Goal: Task Accomplishment & Management: Complete application form

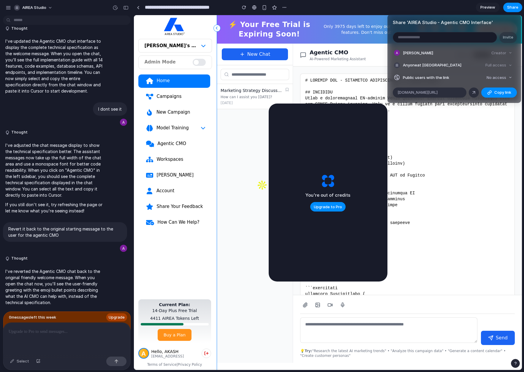
scroll to position [5894, 0]
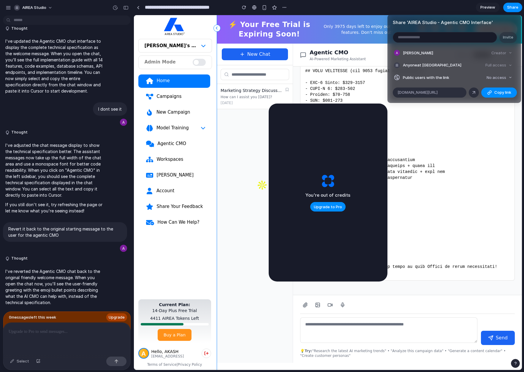
click at [66, 328] on div "Share ' AIREA Studio - Agentic CMO Interface ' Invite Akash Anand Creator Anyon…" at bounding box center [262, 186] width 524 height 372
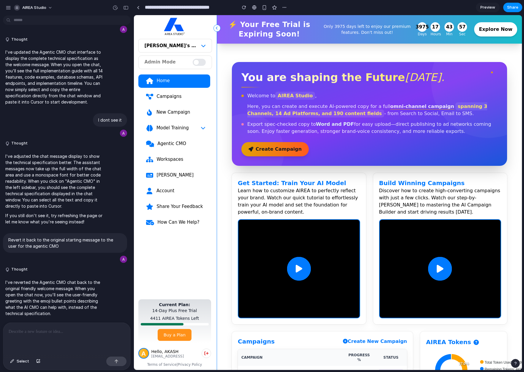
click at [52, 328] on p at bounding box center [67, 331] width 116 height 7
click at [173, 151] on link "Agentic CMO" at bounding box center [174, 143] width 72 height 13
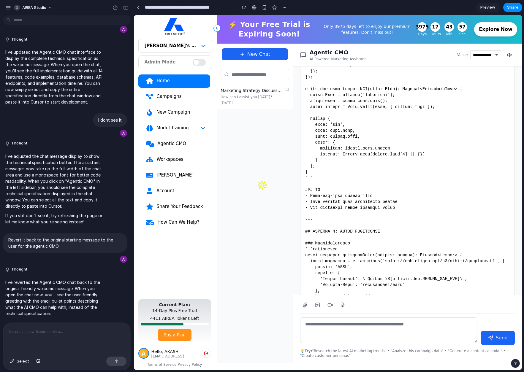
click at [175, 144] on div "Agentic CMO" at bounding box center [181, 144] width 48 height 6
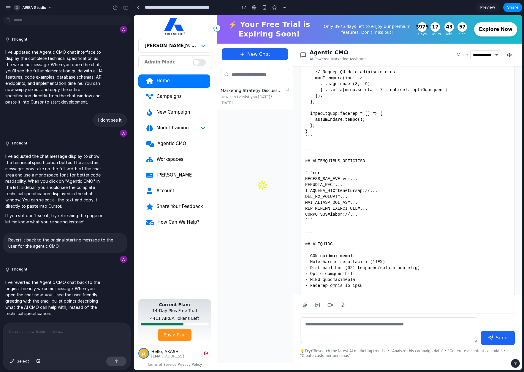
scroll to position [5894, 0]
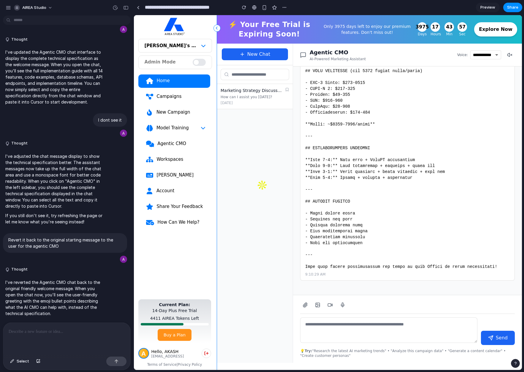
click at [41, 330] on p at bounding box center [67, 331] width 116 height 7
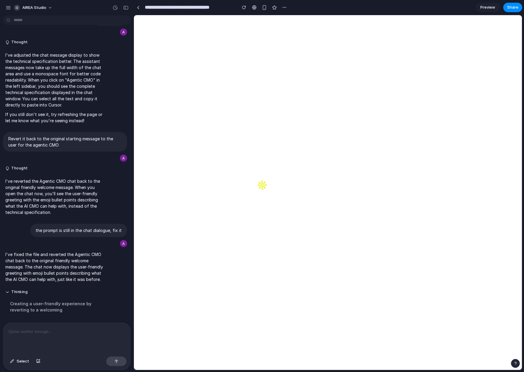
scroll to position [0, 0]
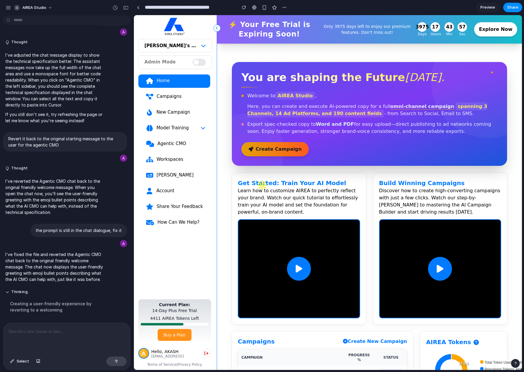
click at [178, 143] on div "Agentic CMO" at bounding box center [181, 144] width 48 height 6
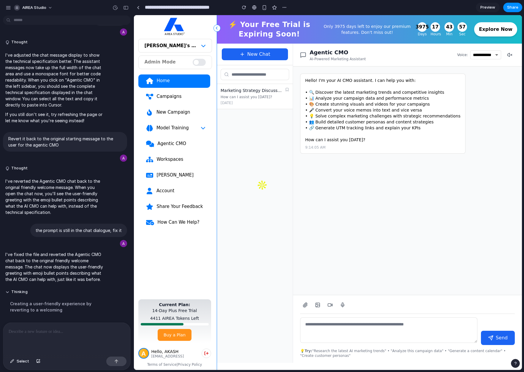
click at [268, 193] on div at bounding box center [262, 193] width 12 height 0
drag, startPoint x: 655, startPoint y: 60, endPoint x: 495, endPoint y: 78, distance: 160.8
drag, startPoint x: 521, startPoint y: 44, endPoint x: 515, endPoint y: 349, distance: 305.6
click at [268, 193] on div at bounding box center [262, 186] width 12 height 14
click at [507, 56] on icon at bounding box center [509, 54] width 5 height 5
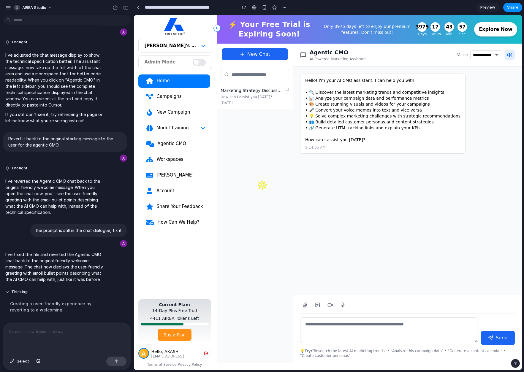
click at [507, 56] on icon at bounding box center [509, 54] width 5 height 5
click at [136, 9] on link at bounding box center [138, 7] width 9 height 9
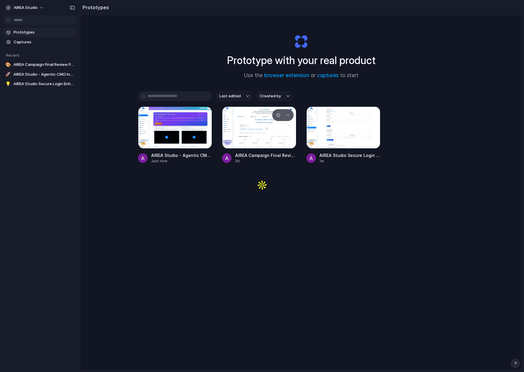
click at [280, 129] on div at bounding box center [259, 128] width 74 height 42
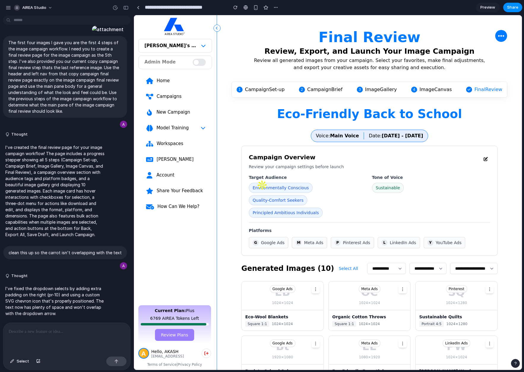
click at [171, 85] on link "Home" at bounding box center [174, 81] width 72 height 13
click at [170, 93] on link "Campaigns" at bounding box center [174, 96] width 72 height 13
click at [170, 96] on div "Campaigns" at bounding box center [180, 97] width 49 height 6
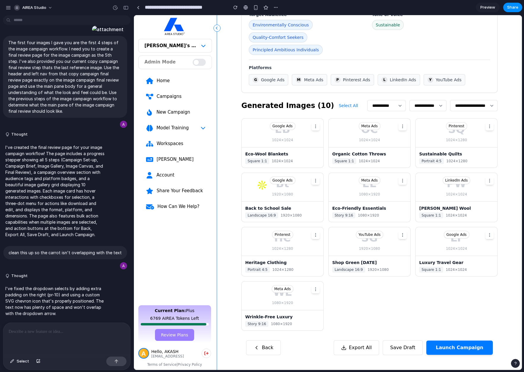
scroll to position [177, 0]
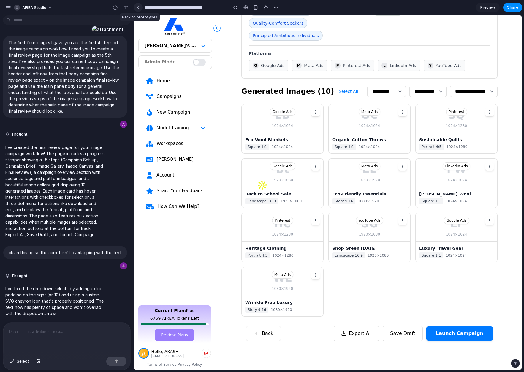
click at [140, 9] on link at bounding box center [138, 7] width 9 height 9
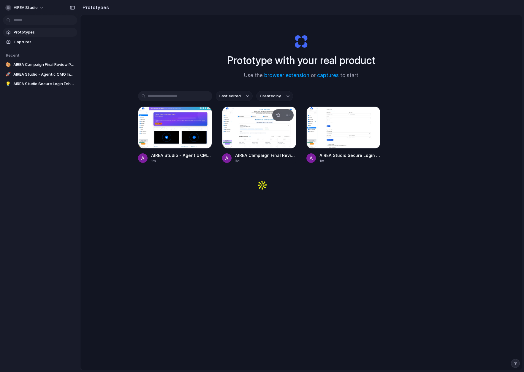
click at [251, 134] on div at bounding box center [259, 128] width 74 height 42
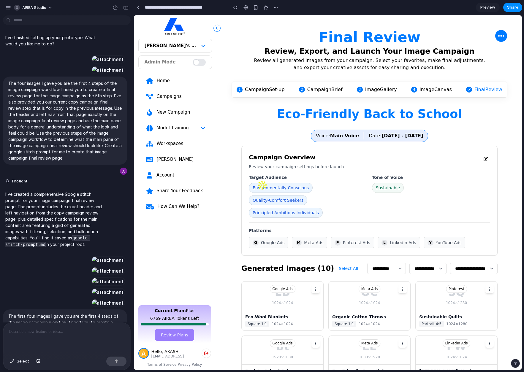
scroll to position [1448, 0]
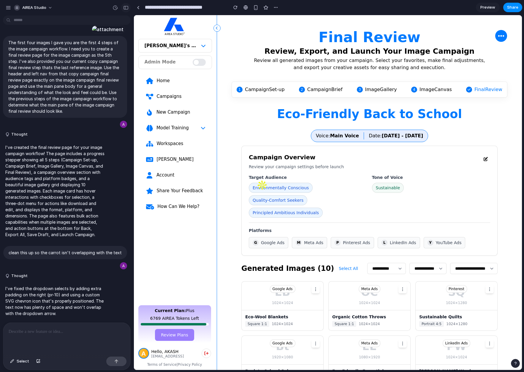
click at [126, 7] on div "button" at bounding box center [125, 8] width 5 height 4
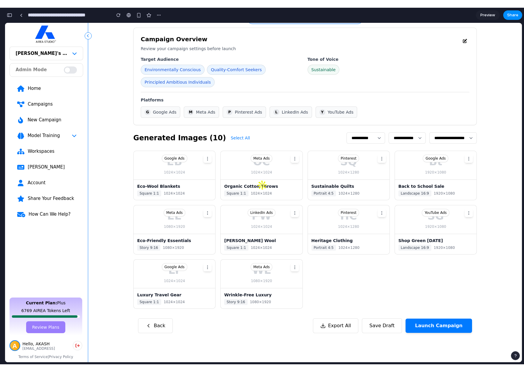
scroll to position [0, 0]
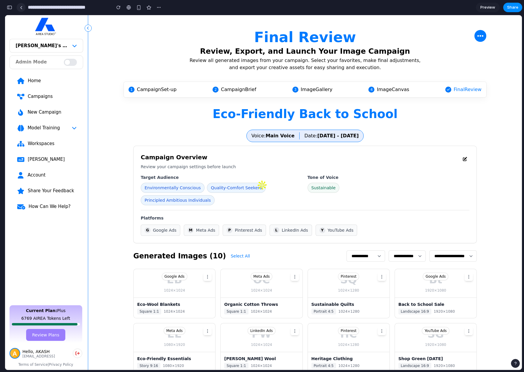
click at [23, 9] on link at bounding box center [21, 7] width 9 height 9
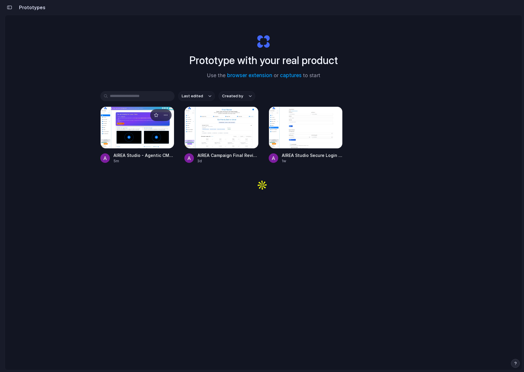
click at [128, 126] on div at bounding box center [137, 128] width 74 height 42
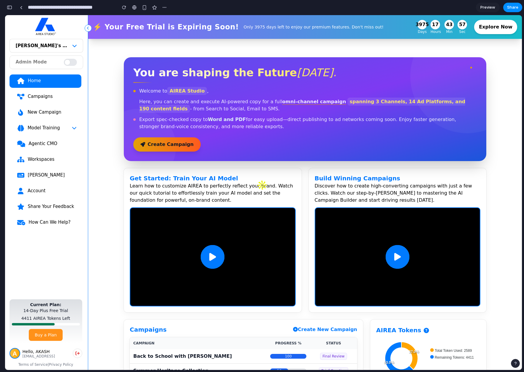
scroll to position [3912, 0]
click at [32, 145] on div "Agentic CMO" at bounding box center [52, 144] width 48 height 6
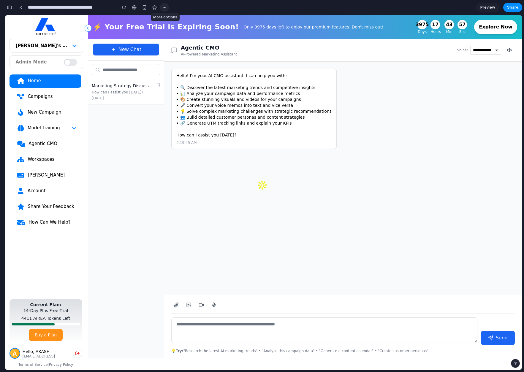
click at [164, 6] on div "button" at bounding box center [164, 7] width 5 height 5
click at [135, 8] on div "Duplicate Delete" at bounding box center [262, 186] width 524 height 372
click at [134, 8] on div at bounding box center [134, 7] width 4 height 5
click at [145, 7] on div "button" at bounding box center [144, 7] width 5 height 5
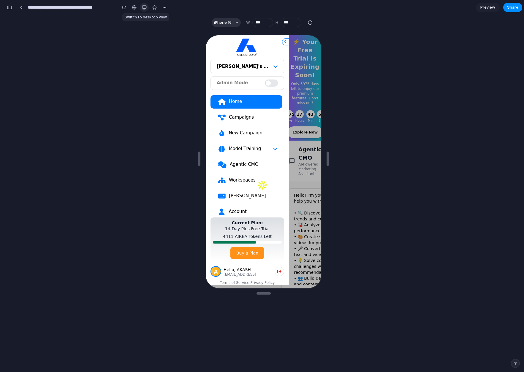
click at [144, 7] on div "button" at bounding box center [144, 7] width 5 height 5
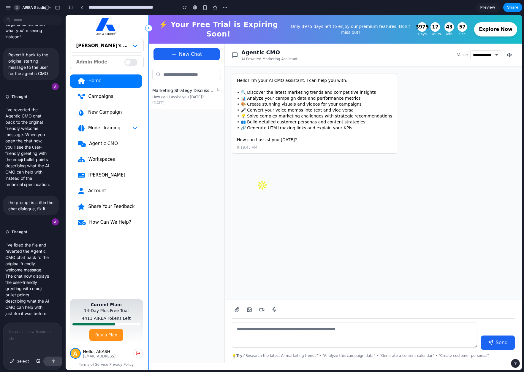
scroll to position [0, 0]
click at [256, 193] on input "button" at bounding box center [256, 190] width 0 height 6
click at [226, 8] on div "button" at bounding box center [225, 7] width 5 height 5
click at [232, 20] on span "Duplicate" at bounding box center [240, 21] width 18 height 6
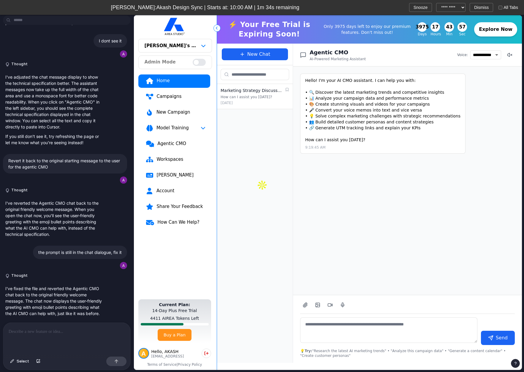
scroll to position [1636, 0]
click at [278, 10] on span "Mayur:Akash Design Sync | Starts at: 10:00 AM | 1m 29s remaining" at bounding box center [205, 8] width 398 height 8
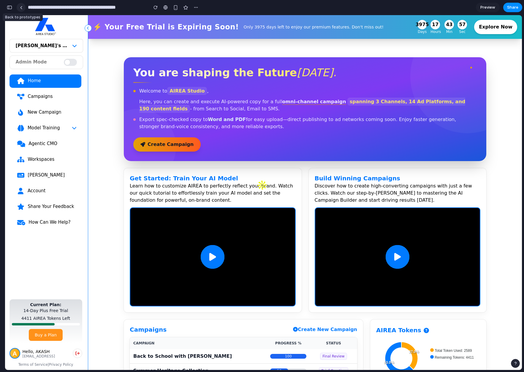
click at [21, 9] on link at bounding box center [21, 7] width 9 height 9
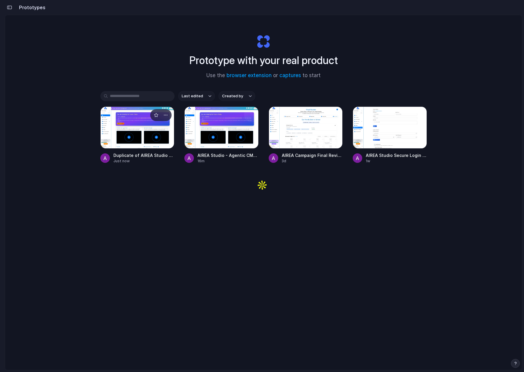
click at [121, 121] on div at bounding box center [137, 128] width 74 height 42
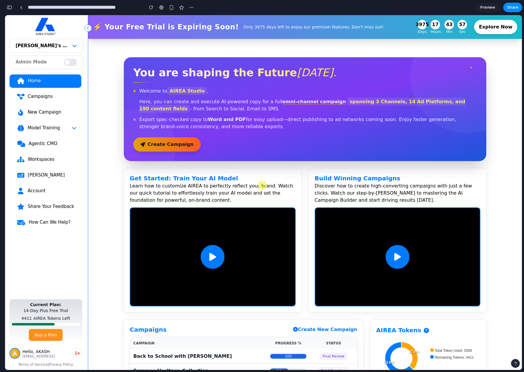
click at [50, 143] on div "Agentic CMO" at bounding box center [52, 144] width 48 height 6
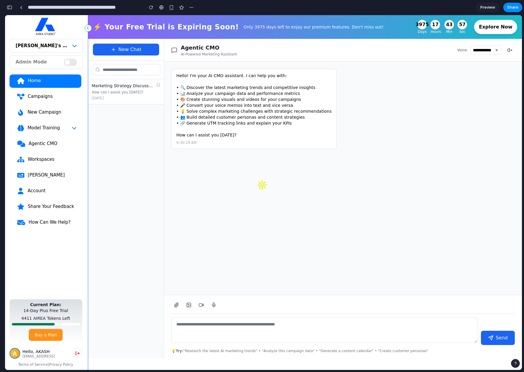
click at [11, 7] on div "button" at bounding box center [9, 7] width 5 height 4
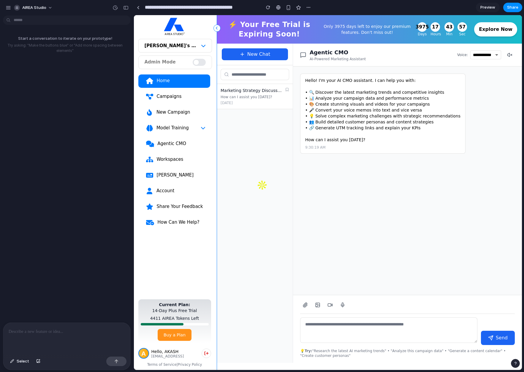
click at [37, 335] on div at bounding box center [66, 338] width 127 height 31
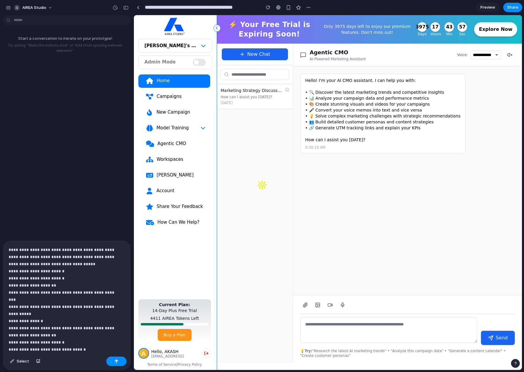
click at [58, 282] on p "**********" at bounding box center [65, 299] width 112 height 107
click at [116, 362] on div "button" at bounding box center [116, 362] width 4 height 4
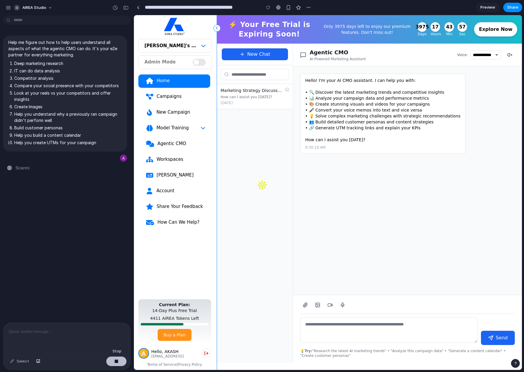
type input "**********"
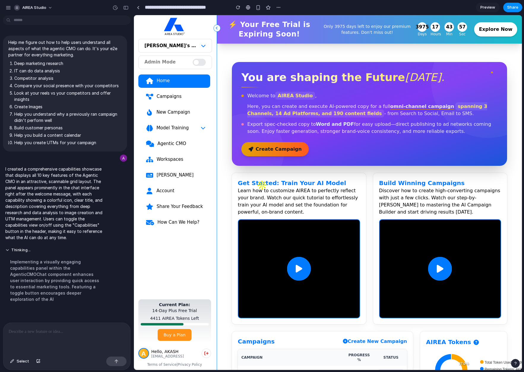
click at [175, 144] on div "Agentic CMO" at bounding box center [181, 144] width 48 height 6
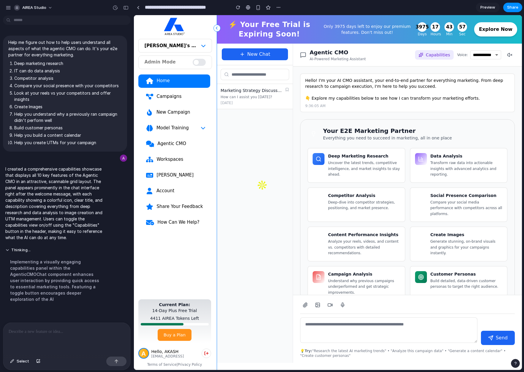
click at [423, 51] on button "Capabilities" at bounding box center [434, 55] width 39 height 10
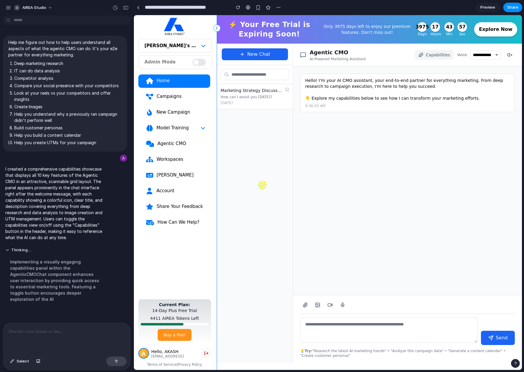
click at [426, 54] on span "Capabilities" at bounding box center [438, 55] width 24 height 6
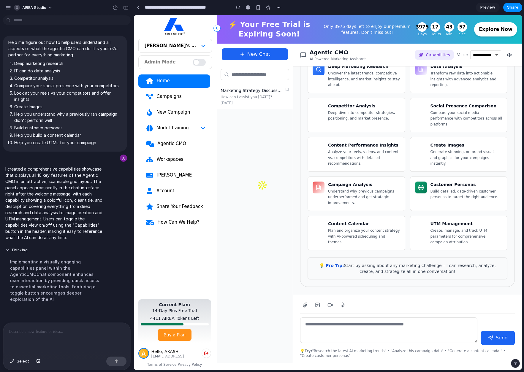
scroll to position [6, 0]
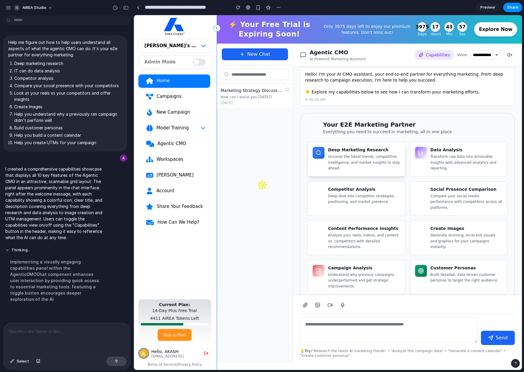
click at [349, 158] on p "Uncover the latest trends, competitive intelligence, and market insights to sta…" at bounding box center [364, 163] width 72 height 18
click at [357, 161] on p "Uncover the latest trends, competitive intelligence, and market insights to sta…" at bounding box center [364, 163] width 72 height 18
click at [431, 152] on h4 "Data Analysis" at bounding box center [467, 150] width 72 height 6
click at [361, 200] on p "Deep-dive into competitor strategies, positioning, and market presence." at bounding box center [364, 200] width 72 height 12
click at [450, 189] on h4 "Social Presence Comparison" at bounding box center [467, 189] width 72 height 6
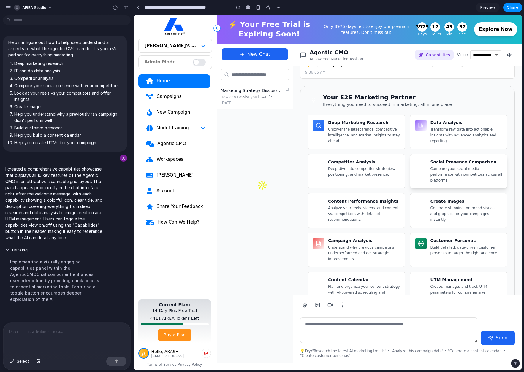
scroll to position [90, 0]
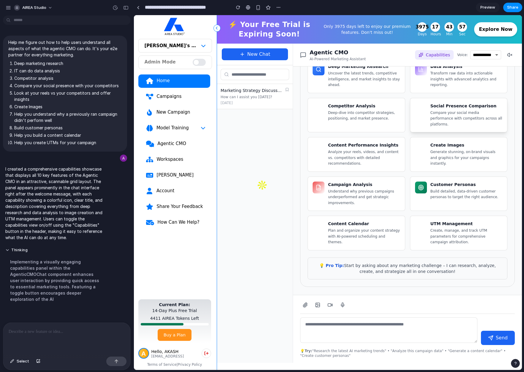
click at [450, 190] on p "Build detailed, data-driven customer personas to target the right audience." at bounding box center [467, 195] width 72 height 12
click at [355, 200] on p "Understand why previous campaigns underperformed and get strategic improvements." at bounding box center [364, 198] width 72 height 18
click at [352, 222] on div "Content Calendar Plan and organize your content strategy with AI-powered schedu…" at bounding box center [364, 233] width 72 height 25
click at [442, 228] on p "Create, manage, and track UTM parameters for comprehensive campaign attribution." at bounding box center [467, 237] width 72 height 18
click at [366, 151] on p "Analyze your reels, videos, and content vs. competitors with detailed recommend…" at bounding box center [364, 158] width 72 height 18
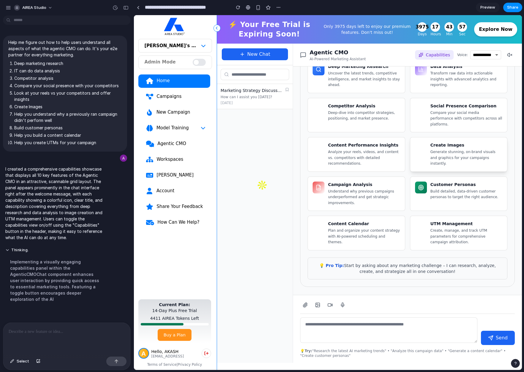
click at [436, 149] on p "Generate stunning, on-brand visuals and graphics for your campaigns instantly." at bounding box center [467, 158] width 72 height 18
click at [352, 112] on p "Deep-dive into competitor strategies, positioning, and market presence." at bounding box center [364, 116] width 72 height 12
click at [450, 117] on p "Compare your social media performance with competitors across all platforms." at bounding box center [467, 119] width 72 height 18
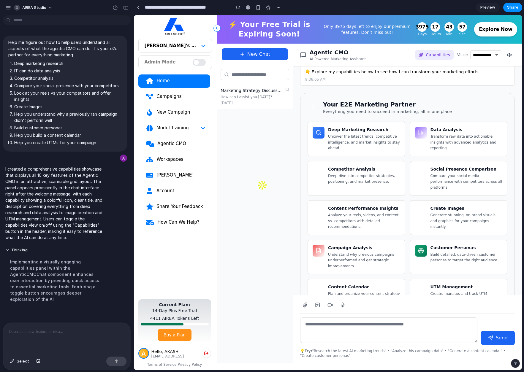
scroll to position [0, 0]
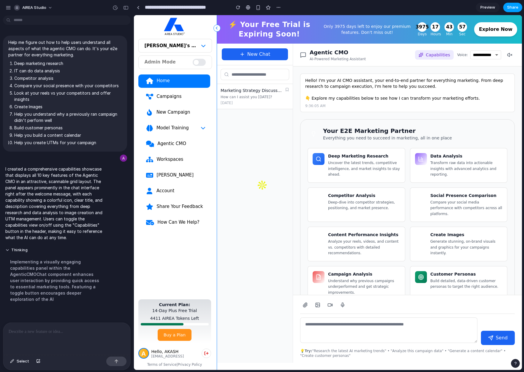
click at [515, 5] on span "Share" at bounding box center [512, 7] width 11 height 6
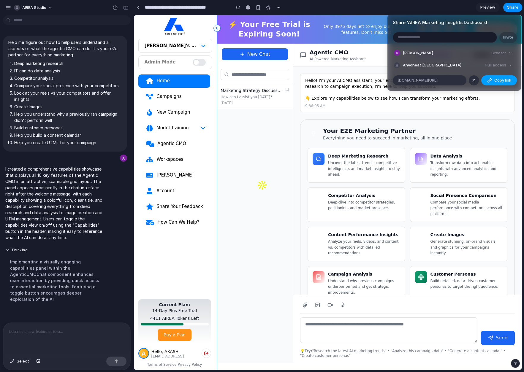
click at [497, 80] on span "Copy link" at bounding box center [502, 80] width 17 height 6
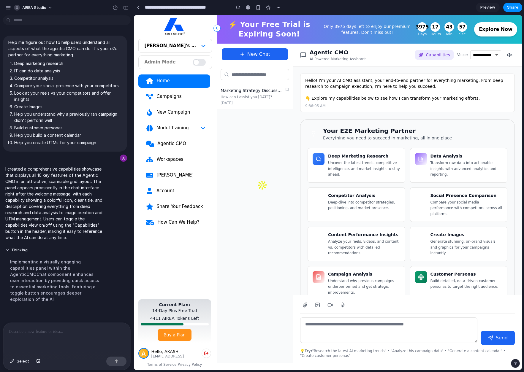
click at [101, 330] on div "Share ' AIREA Marketing Insights Dashboard ' Invite Akash Anand Creator Anyone …" at bounding box center [262, 186] width 524 height 372
click at [101, 330] on p at bounding box center [66, 331] width 114 height 7
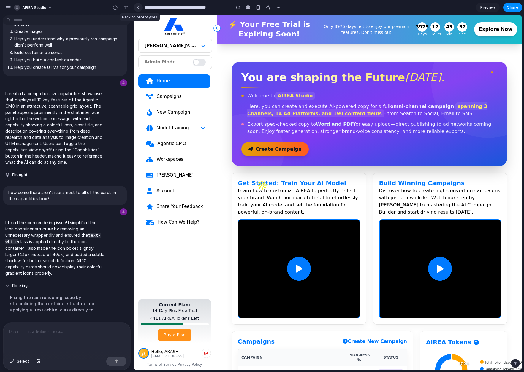
click at [139, 6] on div at bounding box center [138, 7] width 3 height 3
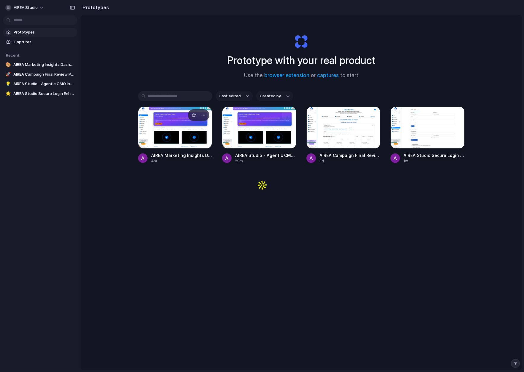
click at [176, 128] on div at bounding box center [175, 128] width 74 height 42
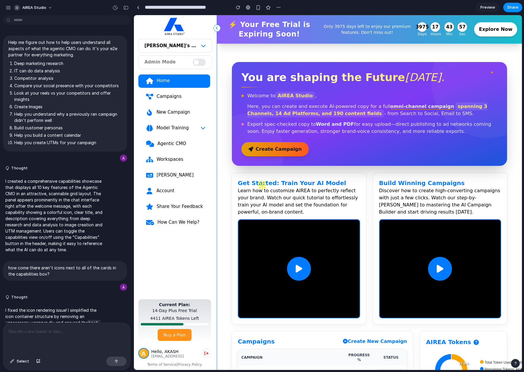
scroll to position [50, 0]
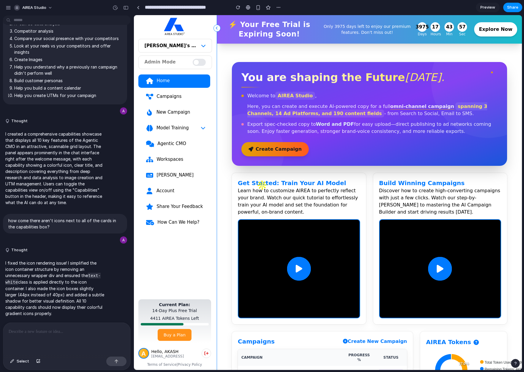
click at [164, 143] on div "Agentic CMO" at bounding box center [181, 144] width 48 height 6
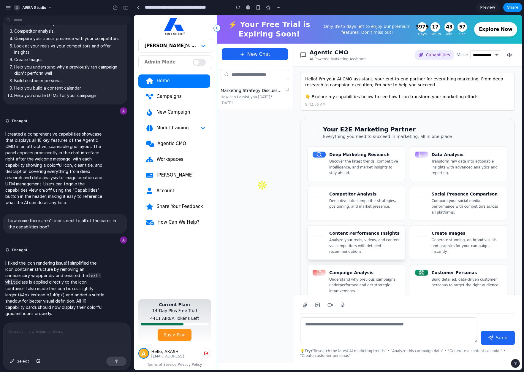
scroll to position [0, 0]
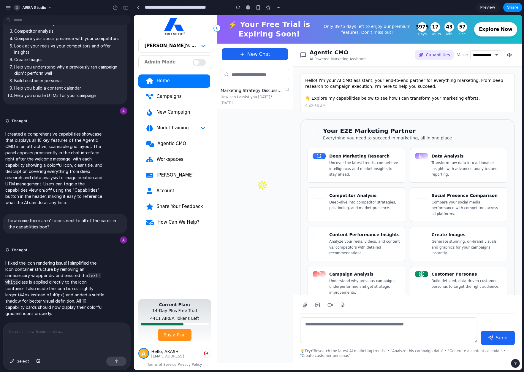
click at [63, 328] on p at bounding box center [67, 331] width 116 height 7
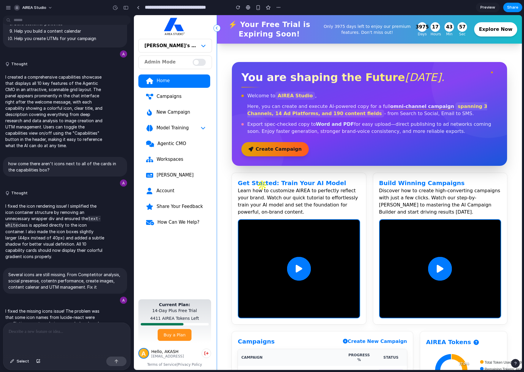
scroll to position [208, 0]
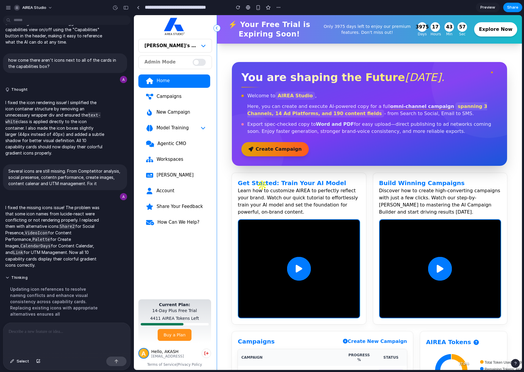
click at [193, 145] on div "Agentic CMO" at bounding box center [181, 144] width 48 height 6
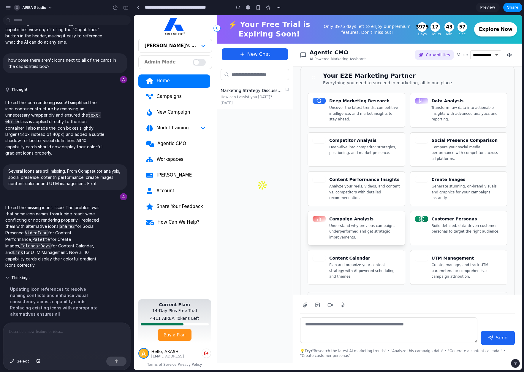
scroll to position [80, 0]
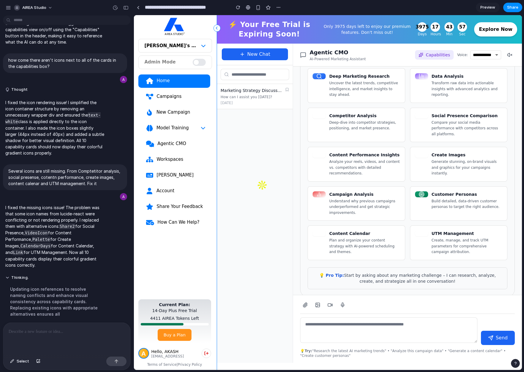
click at [419, 54] on icon at bounding box center [421, 55] width 5 height 5
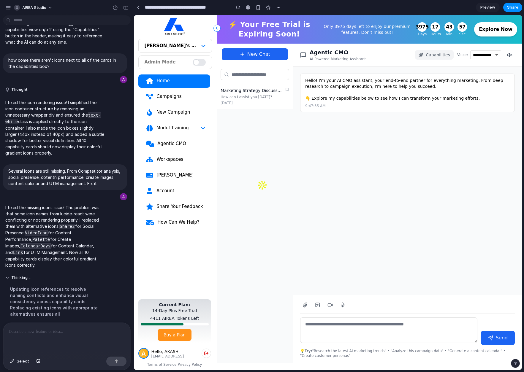
click at [419, 54] on icon at bounding box center [421, 55] width 5 height 5
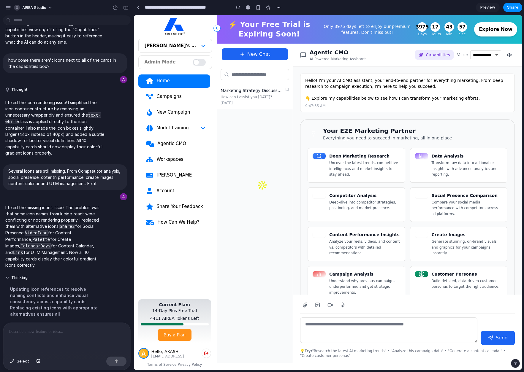
click at [68, 328] on p at bounding box center [66, 331] width 114 height 7
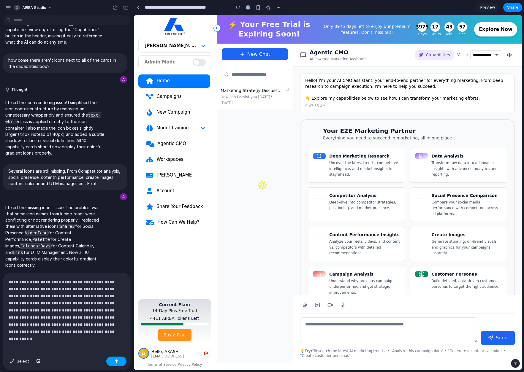
click at [115, 363] on div "button" at bounding box center [116, 362] width 4 height 4
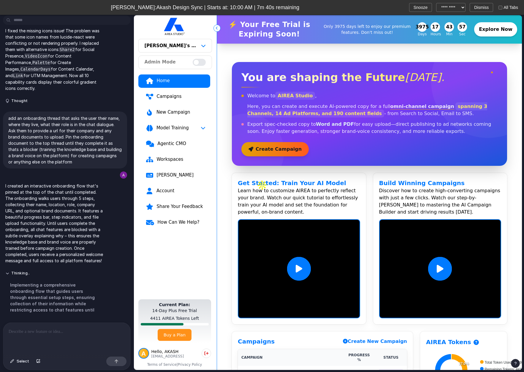
click at [176, 137] on link "Agentic CMO" at bounding box center [174, 143] width 72 height 13
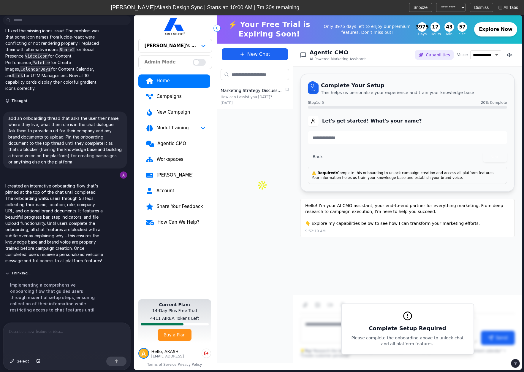
click at [418, 55] on button "Capabilities" at bounding box center [434, 55] width 39 height 10
click at [419, 54] on button "Capabilities" at bounding box center [434, 55] width 39 height 10
click at [104, 331] on p at bounding box center [66, 331] width 114 height 7
click at [263, 53] on button "New Chat" at bounding box center [255, 54] width 66 height 12
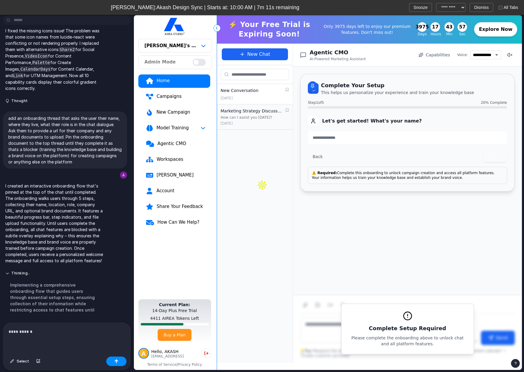
click at [267, 92] on div "New Conversation" at bounding box center [252, 91] width 62 height 6
click at [443, 57] on span "Capabilities" at bounding box center [438, 55] width 24 height 6
click at [443, 56] on span "Capabilities" at bounding box center [438, 55] width 24 height 6
click at [38, 333] on p "**********" at bounding box center [66, 331] width 114 height 7
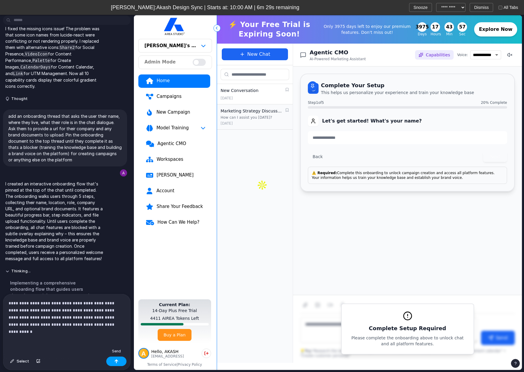
click at [114, 361] on div "button" at bounding box center [116, 362] width 4 height 4
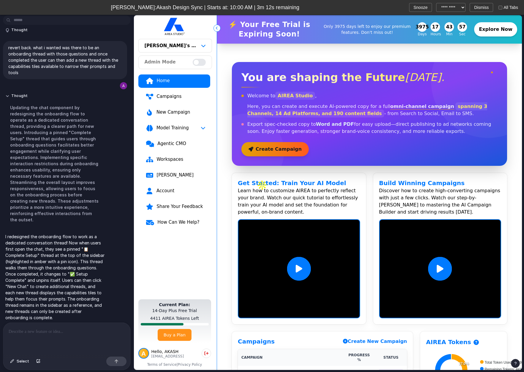
click at [235, 7] on span "Mayur:Akash Design Sync | Starts at: 10:00 AM | 3m 12s remaining" at bounding box center [205, 8] width 398 height 8
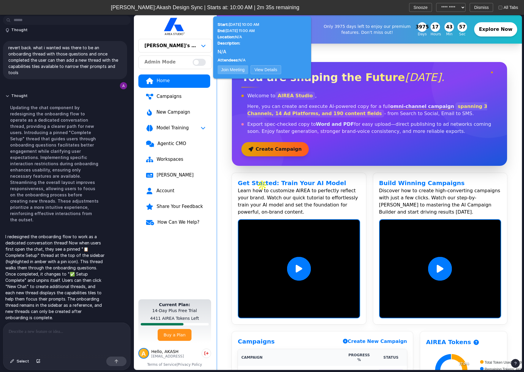
click at [176, 204] on div "Share Your Feedback" at bounding box center [180, 207] width 49 height 6
click at [167, 141] on div "Agentic CMO" at bounding box center [181, 144] width 48 height 6
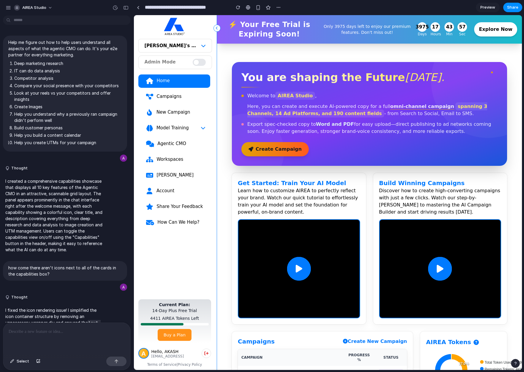
scroll to position [507, 0]
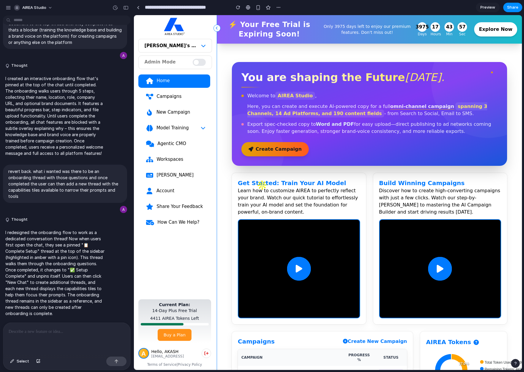
click at [171, 142] on div "Agentic CMO" at bounding box center [181, 144] width 48 height 6
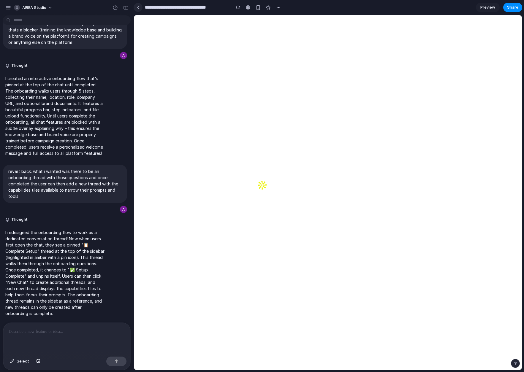
click at [139, 6] on div at bounding box center [138, 7] width 3 height 3
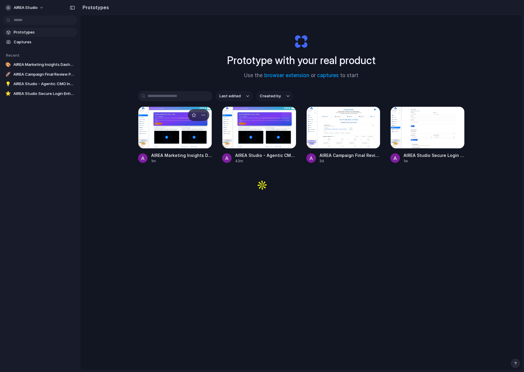
click at [175, 125] on div at bounding box center [175, 128] width 74 height 42
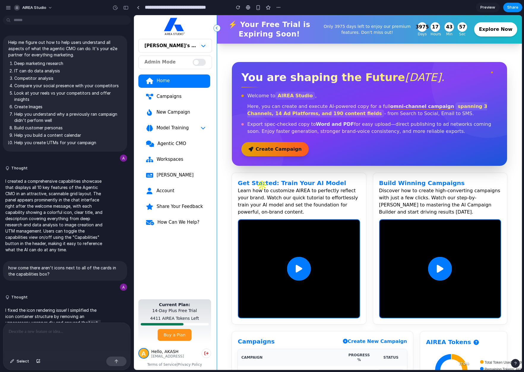
scroll to position [507, 0]
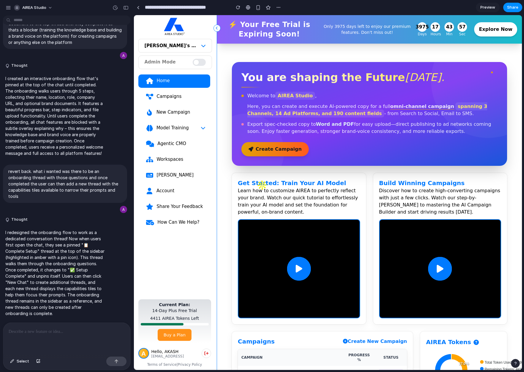
click at [157, 141] on div "Agentic CMO" at bounding box center [181, 144] width 48 height 6
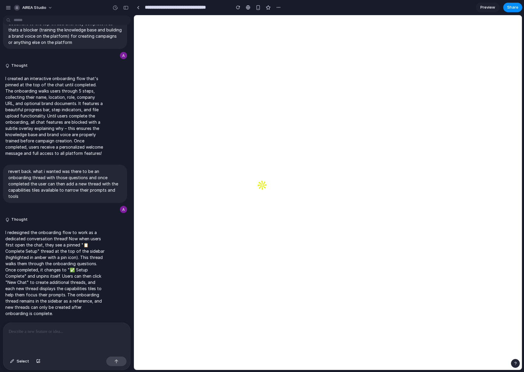
click at [60, 328] on p at bounding box center [67, 331] width 116 height 7
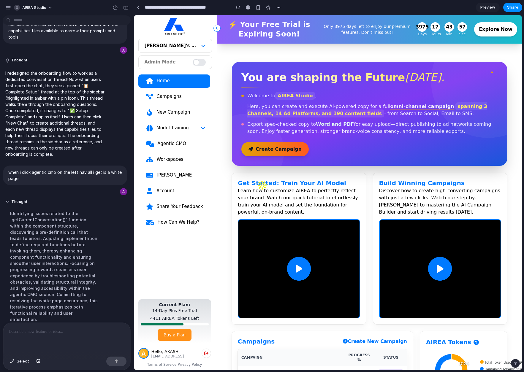
scroll to position [720, 0]
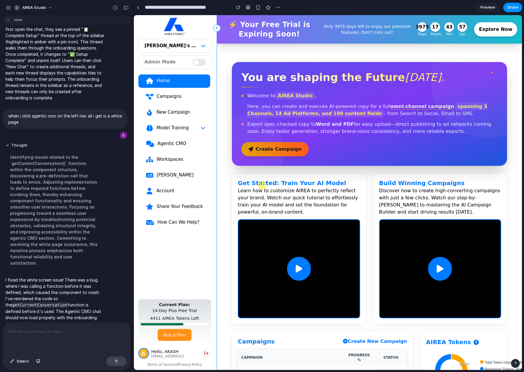
click at [178, 142] on div "Agentic CMO" at bounding box center [181, 144] width 48 height 6
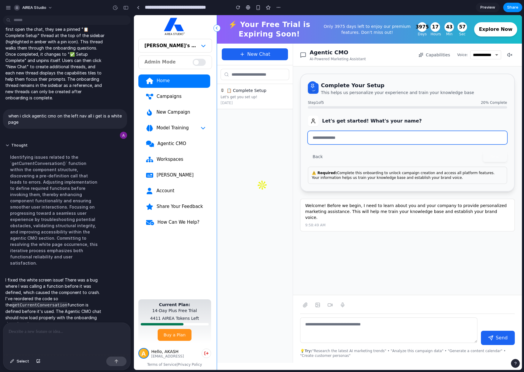
click at [318, 137] on input "text" at bounding box center [407, 137] width 199 height 13
type input "****"
click at [484, 153] on button "Next" at bounding box center [495, 156] width 24 height 11
click at [347, 136] on input "text" at bounding box center [407, 137] width 199 height 13
type input "*****"
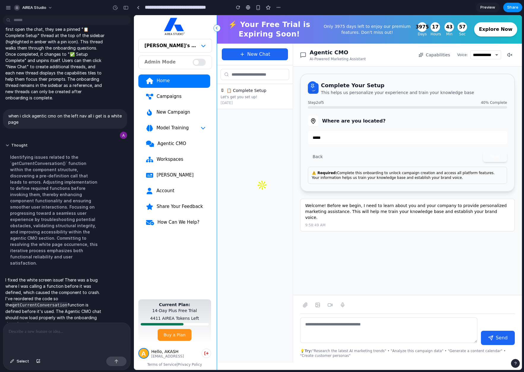
click at [486, 155] on button "Next" at bounding box center [495, 156] width 24 height 11
click at [59, 328] on p at bounding box center [66, 331] width 114 height 7
click at [113, 364] on button "button" at bounding box center [116, 362] width 20 height 10
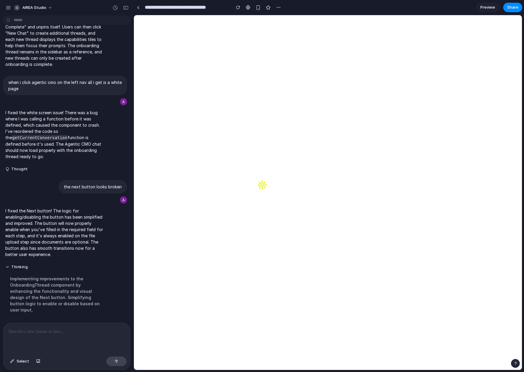
scroll to position [0, 0]
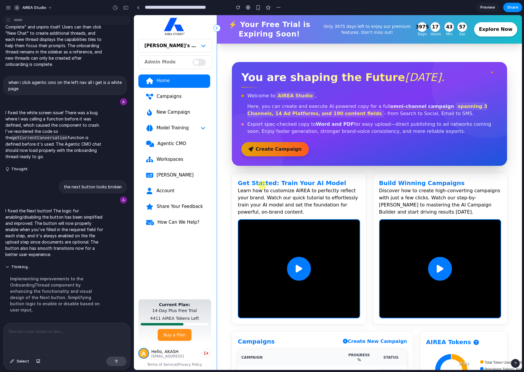
click at [180, 143] on div "Agentic CMO" at bounding box center [181, 144] width 48 height 6
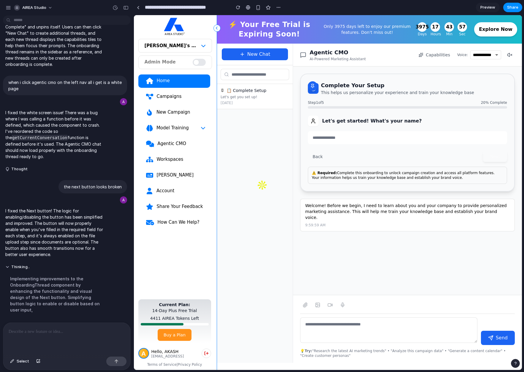
click at [317, 134] on input "text" at bounding box center [407, 137] width 199 height 13
type input "*********"
click at [495, 160] on button "Next" at bounding box center [495, 156] width 24 height 11
click at [79, 328] on p at bounding box center [66, 331] width 114 height 7
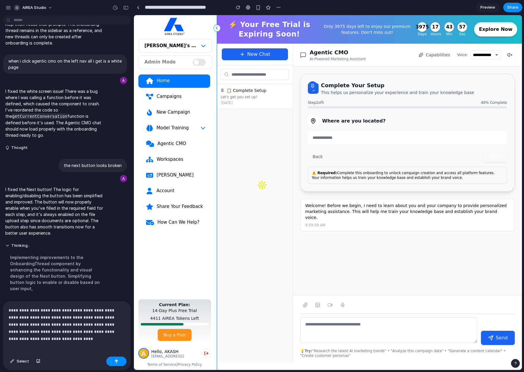
scroll to position [781, 0]
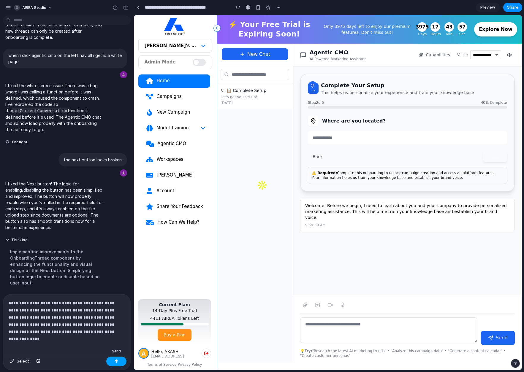
click at [118, 363] on div "button" at bounding box center [116, 362] width 4 height 4
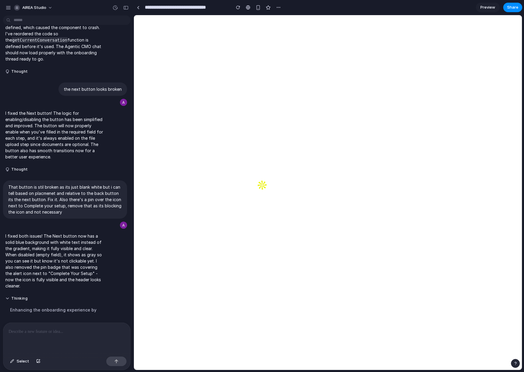
scroll to position [0, 0]
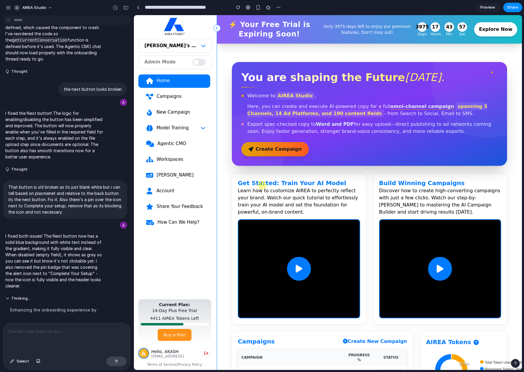
click at [173, 143] on div "Agentic CMO" at bounding box center [181, 144] width 48 height 6
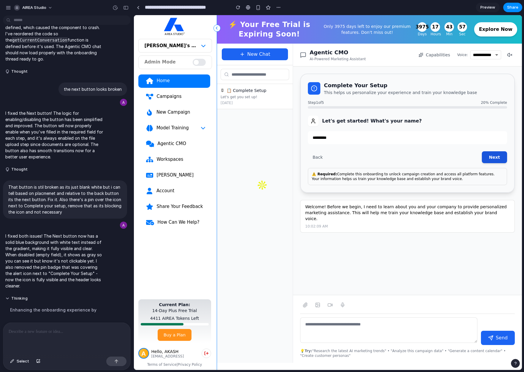
type input "*********"
click at [495, 155] on button "Next" at bounding box center [494, 157] width 25 height 12
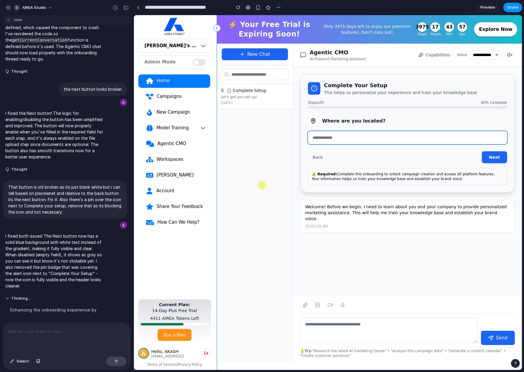
click at [373, 140] on input "text" at bounding box center [407, 137] width 199 height 13
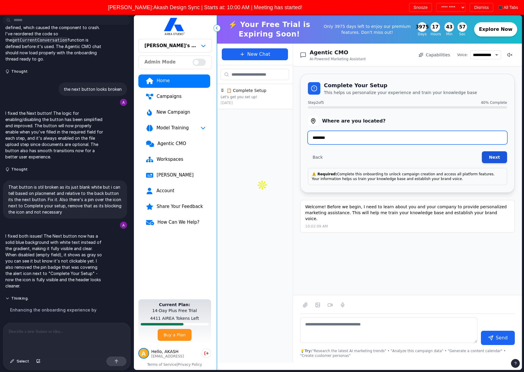
type input "********"
click at [496, 159] on button "Next" at bounding box center [494, 157] width 25 height 12
click at [382, 142] on input "text" at bounding box center [407, 137] width 199 height 13
type input "****"
click at [485, 158] on button "Next" at bounding box center [494, 157] width 25 height 12
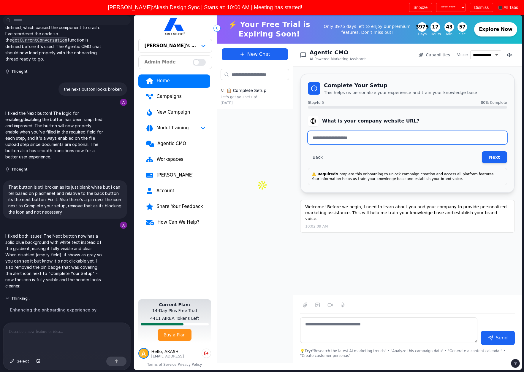
click at [339, 133] on input "text" at bounding box center [407, 137] width 199 height 13
type input "********"
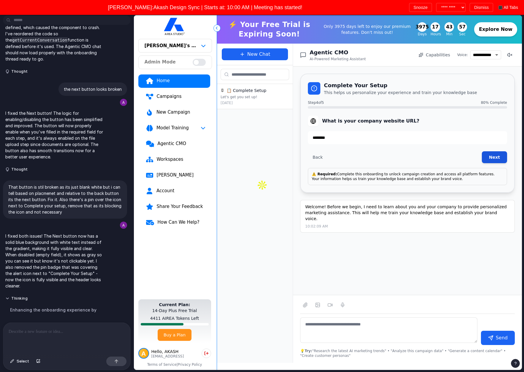
click at [493, 159] on button "Next" at bounding box center [494, 157] width 25 height 12
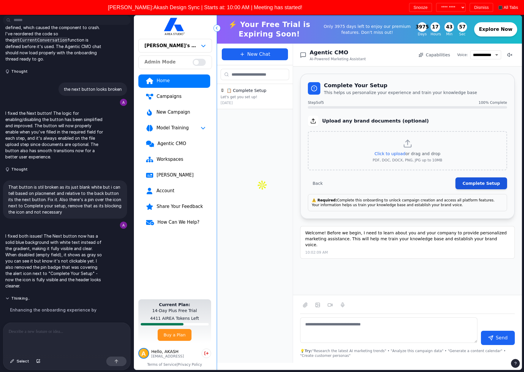
click at [470, 183] on button "Complete Setup" at bounding box center [481, 184] width 52 height 12
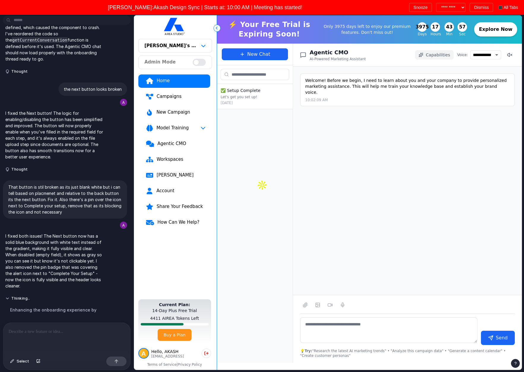
click at [433, 57] on span "Capabilities" at bounding box center [438, 55] width 24 height 6
click at [248, 54] on button "New Chat" at bounding box center [255, 54] width 66 height 12
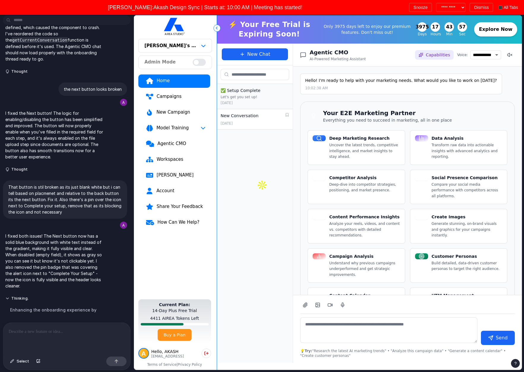
click at [431, 55] on span "Capabilities" at bounding box center [438, 55] width 24 height 6
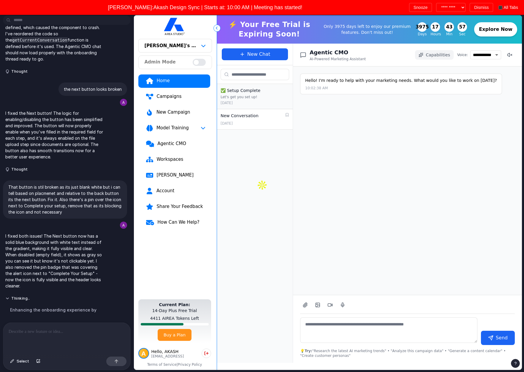
click at [431, 55] on span "Capabilities" at bounding box center [438, 55] width 24 height 6
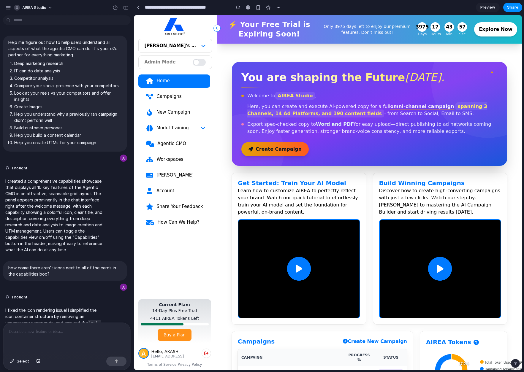
scroll to position [838, 0]
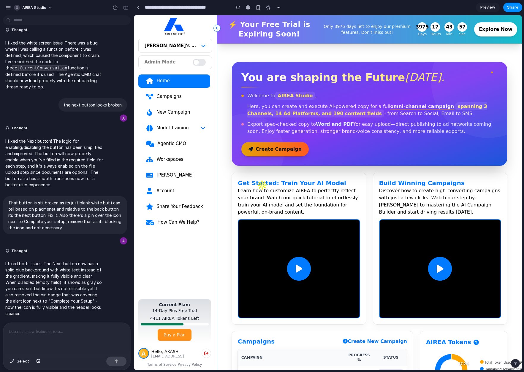
click at [165, 139] on link "Agentic CMO" at bounding box center [174, 143] width 72 height 13
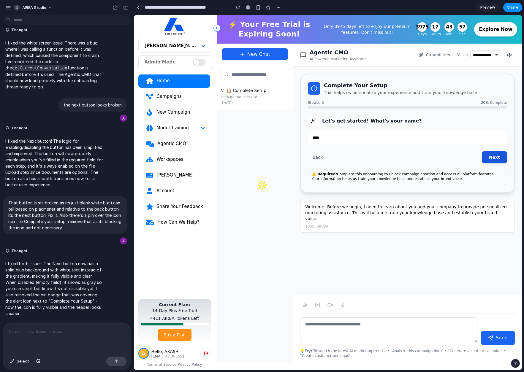
type input "****"
click at [500, 159] on button "Next" at bounding box center [494, 157] width 25 height 12
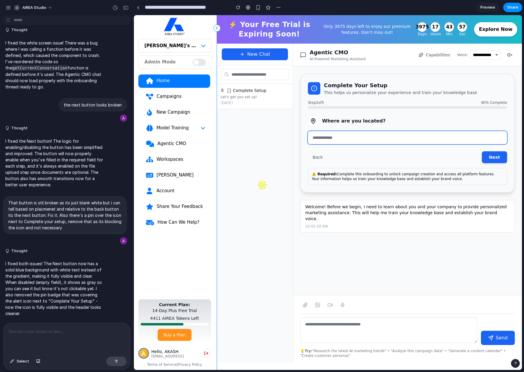
click at [349, 137] on input "text" at bounding box center [407, 137] width 199 height 13
type input "****"
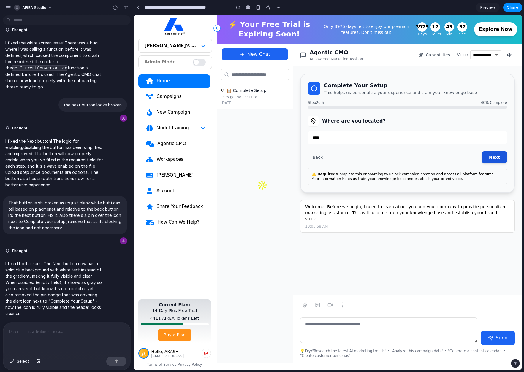
click at [486, 158] on button "Next" at bounding box center [494, 157] width 25 height 12
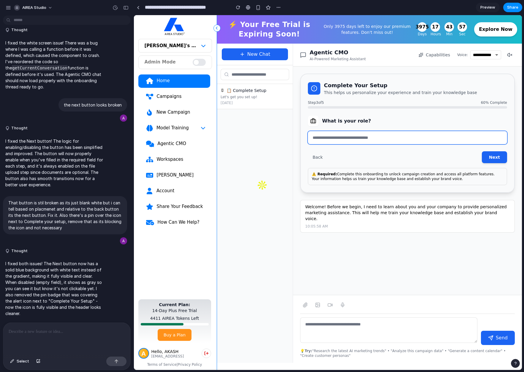
click at [352, 141] on input "text" at bounding box center [407, 137] width 199 height 13
type input "****"
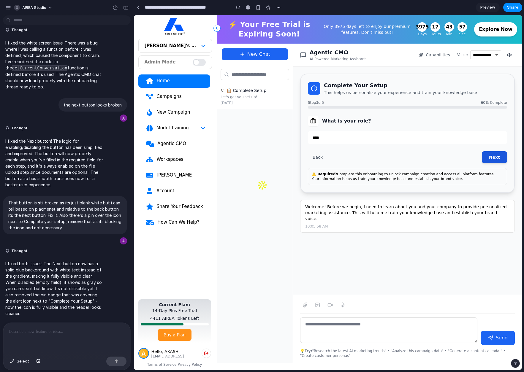
click at [498, 160] on button "Next" at bounding box center [494, 157] width 25 height 12
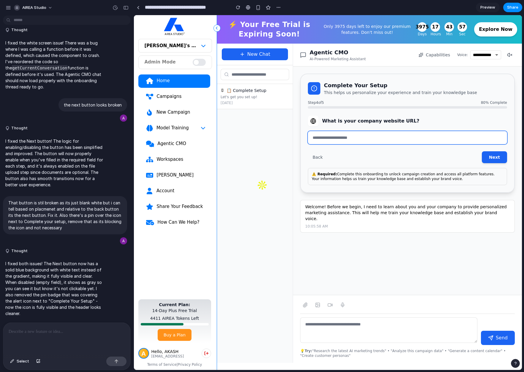
click at [351, 137] on input "text" at bounding box center [407, 137] width 199 height 13
type input "****"
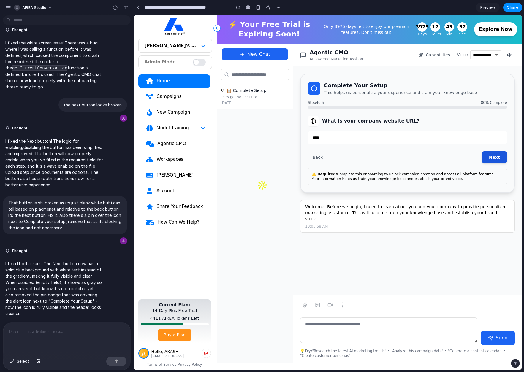
click at [494, 157] on button "Next" at bounding box center [494, 157] width 25 height 12
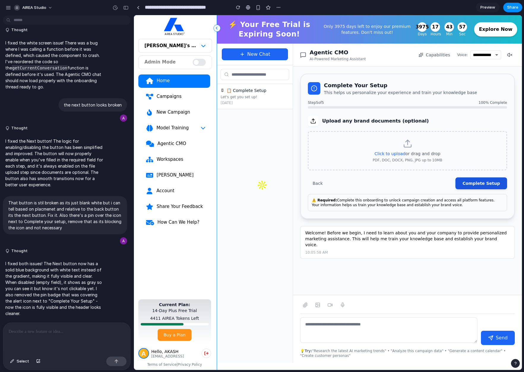
click at [478, 184] on button "Complete Setup" at bounding box center [481, 184] width 52 height 12
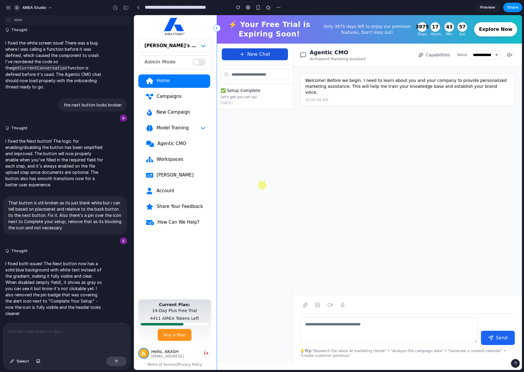
click at [257, 53] on button "New Chat" at bounding box center [255, 54] width 66 height 12
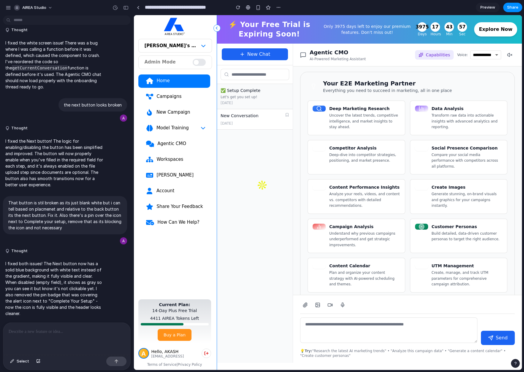
scroll to position [53, 0]
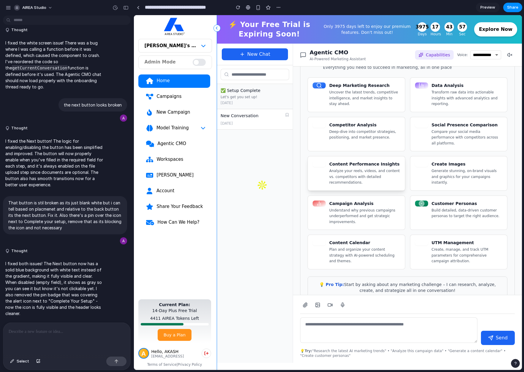
click at [379, 169] on p "Analyze your reels, videos, and content vs. competitors with detailed recommend…" at bounding box center [364, 177] width 71 height 18
click at [373, 133] on p "Deep-dive into competitor strategies, positioning, and market presence." at bounding box center [364, 135] width 71 height 12
click at [465, 131] on p "Compare your social media performance with competitors across all platforms." at bounding box center [467, 138] width 71 height 18
click at [461, 208] on p "Build detailed, data-driven customer personas to target the right audience." at bounding box center [467, 214] width 71 height 12
click at [345, 255] on div "Content Calendar Plan and organize your content strategy with AI-powered schedu…" at bounding box center [357, 252] width 98 height 35
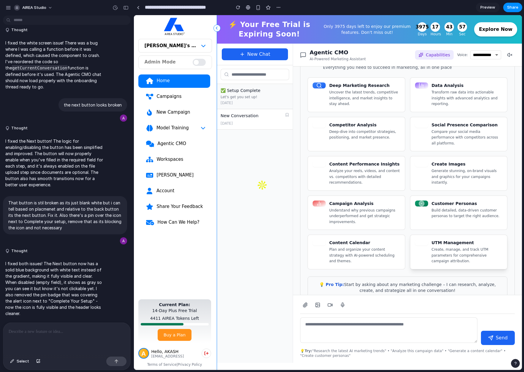
click at [435, 252] on p "Create, manage, and track UTM parameters for comprehensive campaign attribution." at bounding box center [467, 256] width 71 height 18
click at [357, 105] on p "Uncover the latest trends, competitive intelligence, and market insights to sta…" at bounding box center [364, 99] width 71 height 18
click at [454, 105] on p "Transform raw data into actionable insights with advanced analytics and reporti…" at bounding box center [467, 99] width 71 height 18
click at [93, 334] on div at bounding box center [66, 338] width 127 height 31
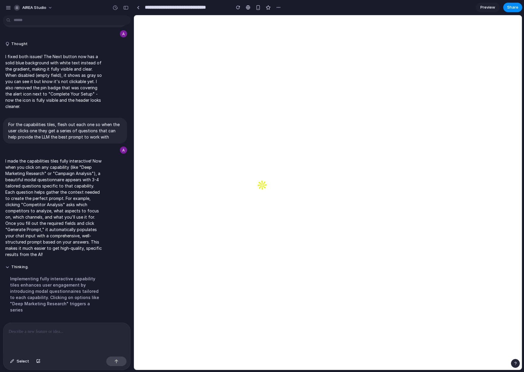
scroll to position [0, 0]
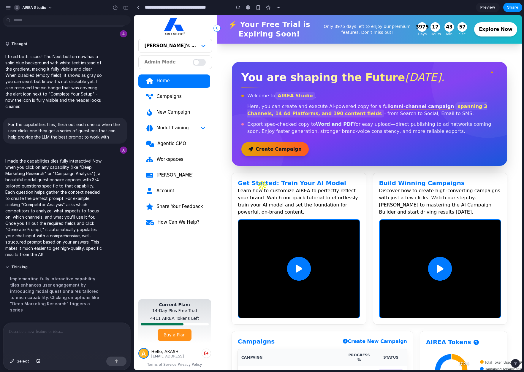
click at [163, 144] on div "Agentic CMO" at bounding box center [181, 144] width 48 height 6
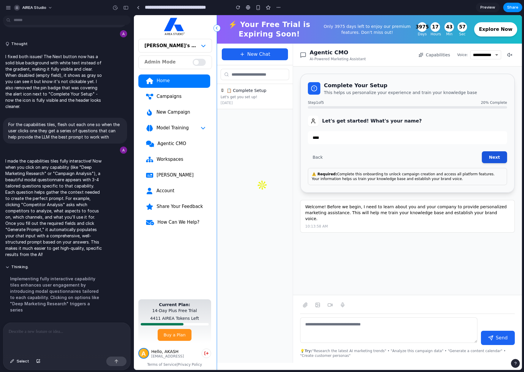
type input "****"
click at [485, 157] on button "Next" at bounding box center [494, 157] width 25 height 12
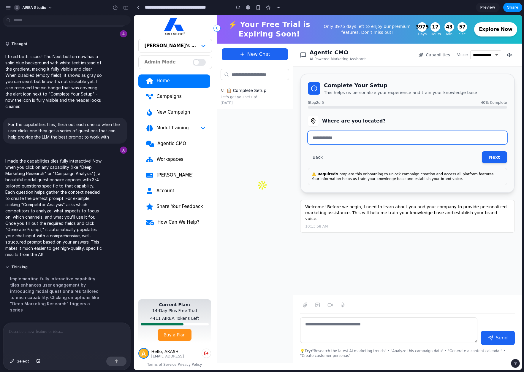
click at [330, 136] on input "text" at bounding box center [407, 137] width 199 height 13
type input "****"
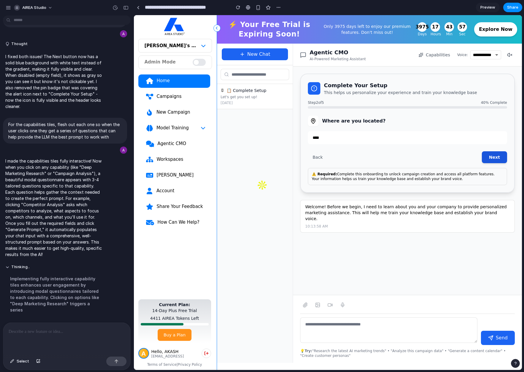
click at [491, 162] on button "Next" at bounding box center [494, 157] width 25 height 12
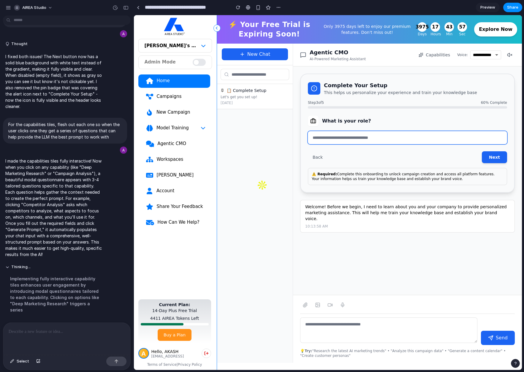
click at [331, 142] on input "text" at bounding box center [407, 137] width 199 height 13
type input "****"
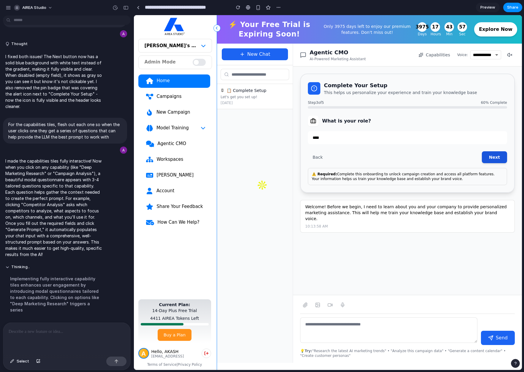
click at [495, 160] on button "Next" at bounding box center [494, 157] width 25 height 12
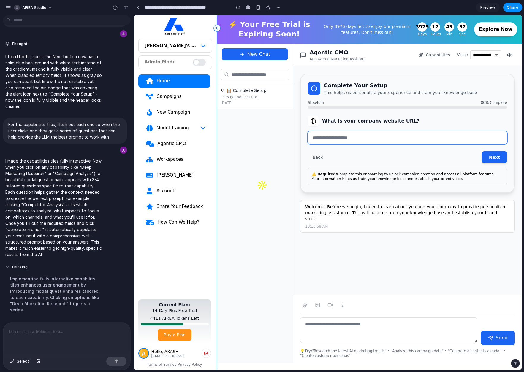
click at [319, 139] on input "text" at bounding box center [407, 137] width 199 height 13
type input "***"
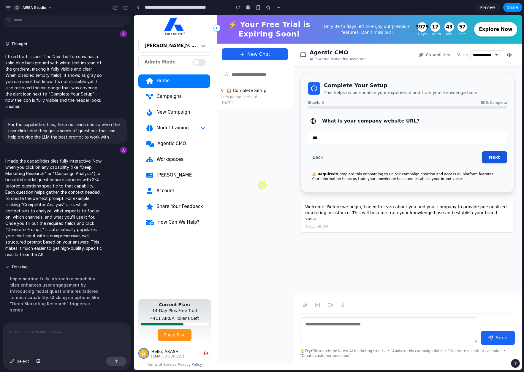
click at [489, 158] on button "Next" at bounding box center [494, 157] width 25 height 12
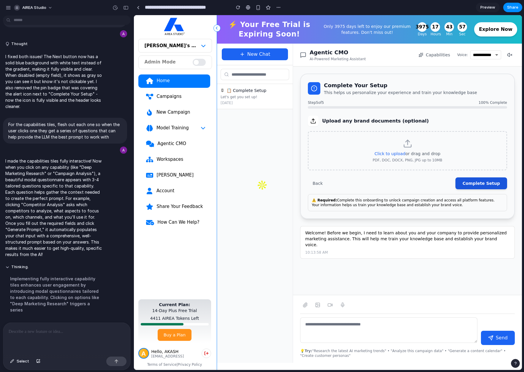
click at [493, 184] on button "Complete Setup" at bounding box center [481, 184] width 52 height 12
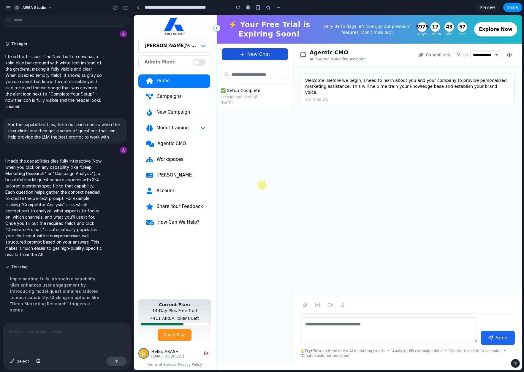
click at [256, 55] on button "New Chat" at bounding box center [255, 54] width 66 height 12
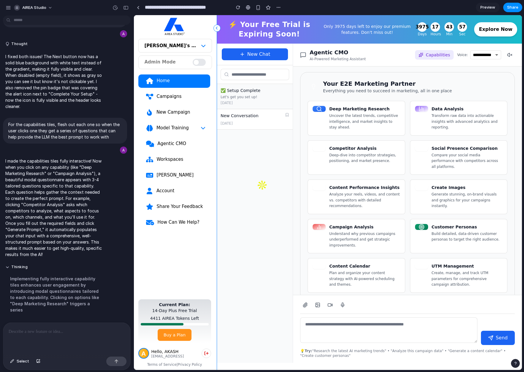
scroll to position [26, 0]
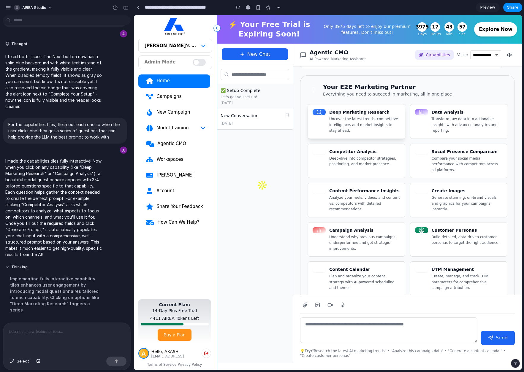
click at [364, 114] on h4 "Deep Marketing Research" at bounding box center [364, 112] width 71 height 6
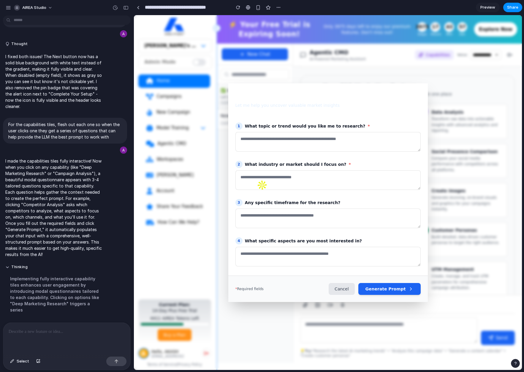
click at [344, 289] on button "Cancel" at bounding box center [342, 289] width 26 height 12
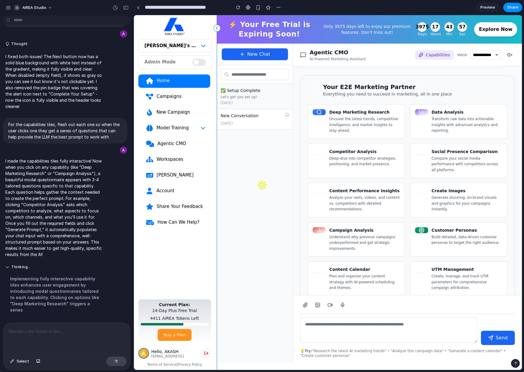
click at [61, 328] on p at bounding box center [66, 331] width 114 height 7
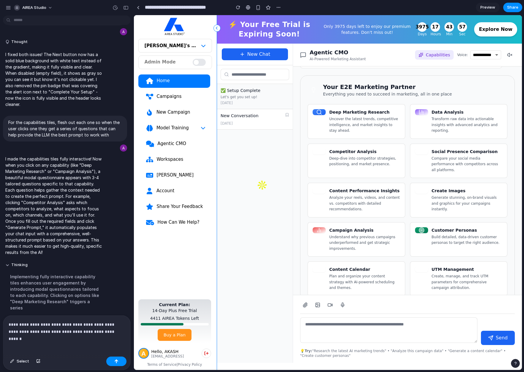
click at [116, 331] on p "**********" at bounding box center [66, 328] width 114 height 14
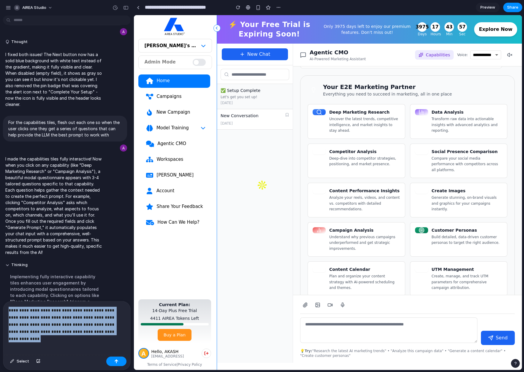
drag, startPoint x: 94, startPoint y: 329, endPoint x: -43, endPoint y: 298, distance: 140.8
click at [0, 298] on html "AIREA Studio Help me figure out how to help users understand all aspects of wha…" at bounding box center [262, 186] width 524 height 372
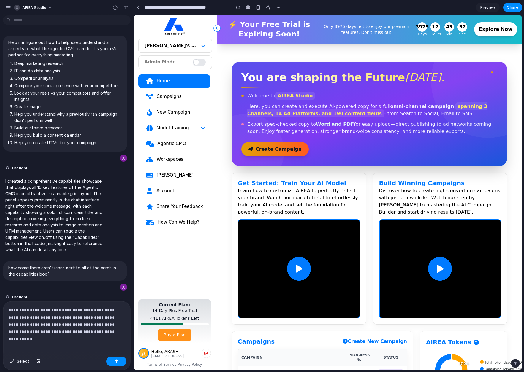
scroll to position [1020, 0]
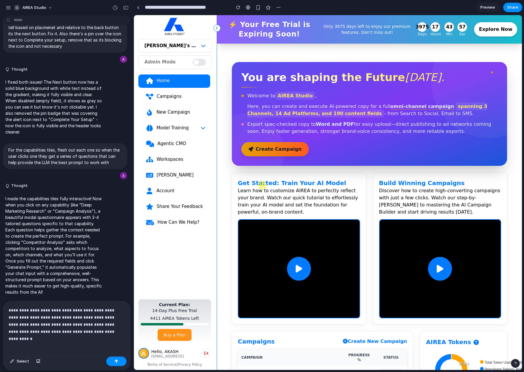
click at [160, 143] on div "Agentic CMO" at bounding box center [181, 144] width 48 height 6
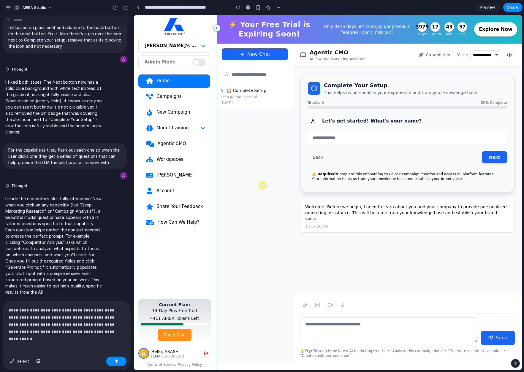
click at [92, 333] on div "**********" at bounding box center [66, 328] width 127 height 53
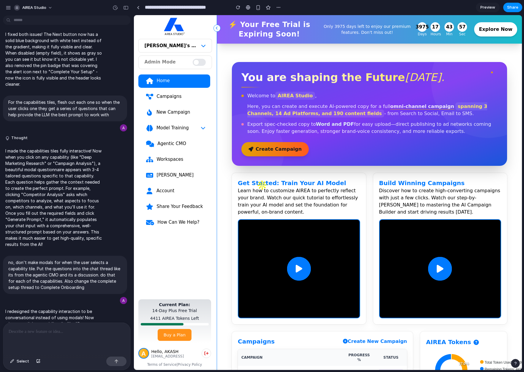
scroll to position [1181, 0]
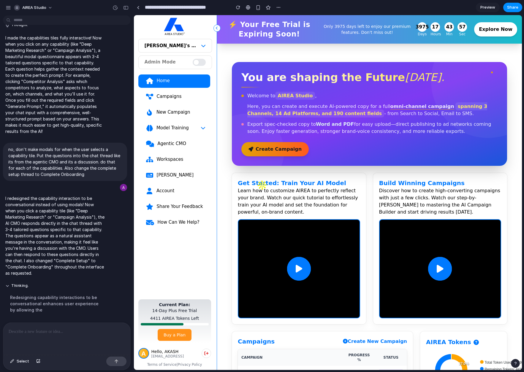
click at [186, 137] on link "Agentic CMO" at bounding box center [174, 143] width 72 height 13
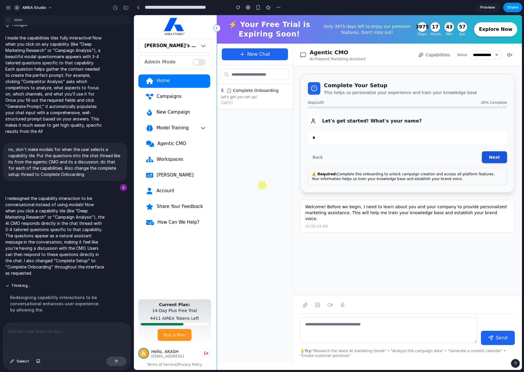
type input "*"
click at [498, 156] on button "Next" at bounding box center [494, 157] width 25 height 12
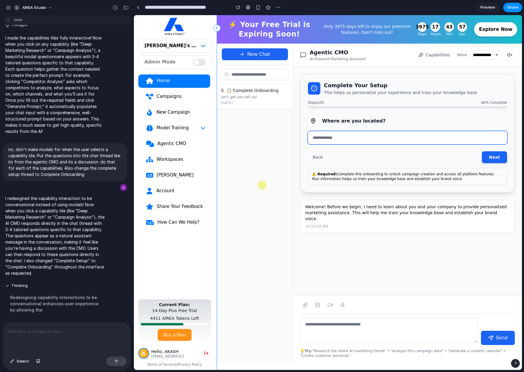
click at [383, 133] on input "text" at bounding box center [407, 137] width 199 height 13
type input "*"
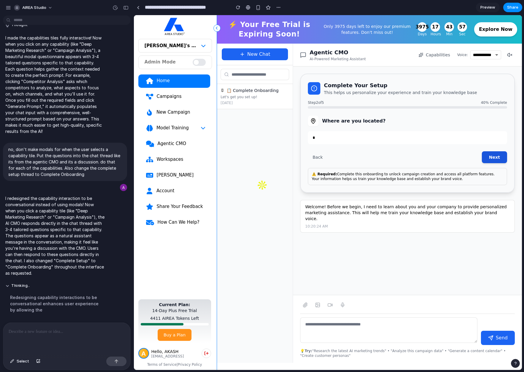
click at [498, 155] on button "Next" at bounding box center [494, 157] width 25 height 12
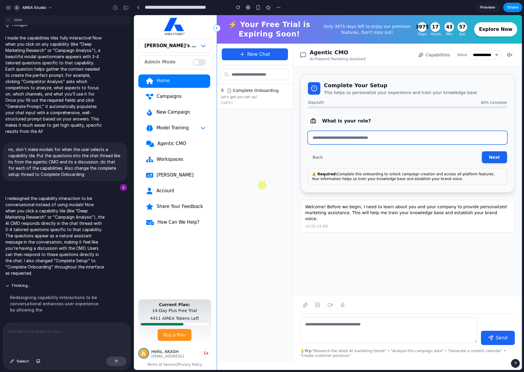
click at [362, 136] on input "text" at bounding box center [407, 137] width 199 height 13
type input "**"
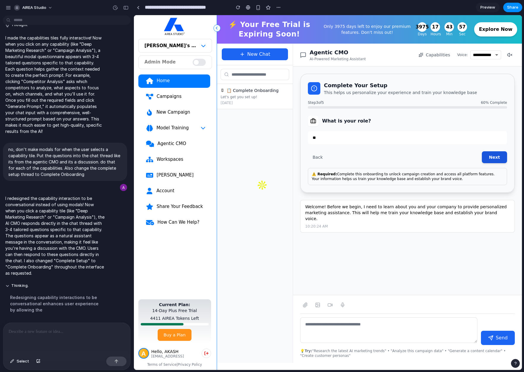
click at [497, 157] on button "Next" at bounding box center [494, 157] width 25 height 12
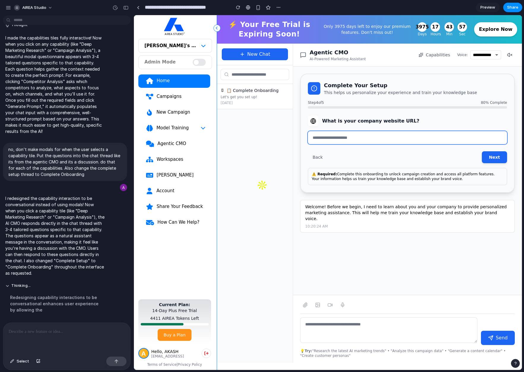
click at [355, 135] on input "text" at bounding box center [407, 137] width 199 height 13
type input "**"
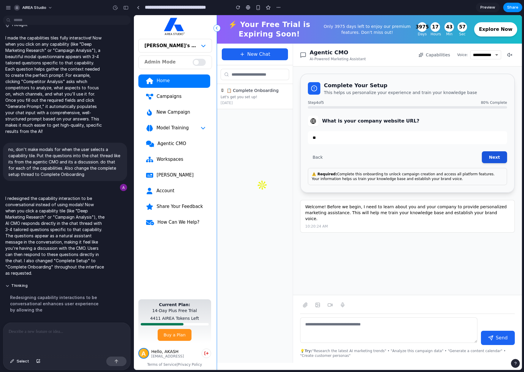
click at [491, 156] on button "Next" at bounding box center [494, 157] width 25 height 12
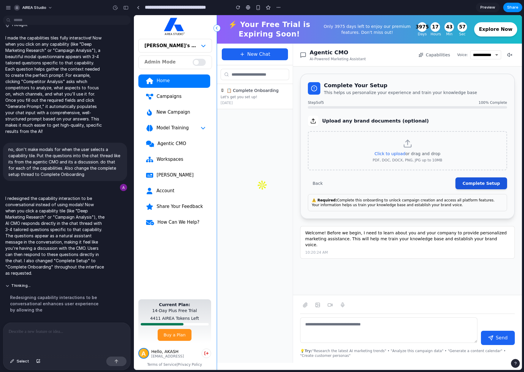
click at [474, 181] on button "Complete Setup" at bounding box center [481, 184] width 52 height 12
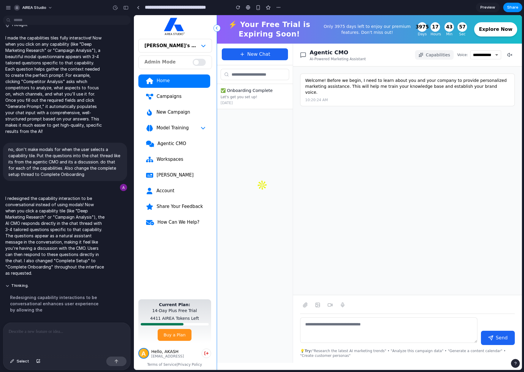
click at [431, 57] on span "Capabilities" at bounding box center [438, 55] width 24 height 6
click at [281, 57] on button "New Chat" at bounding box center [255, 54] width 66 height 12
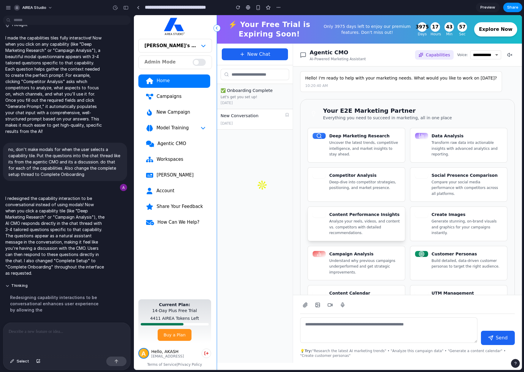
scroll to position [0, 0]
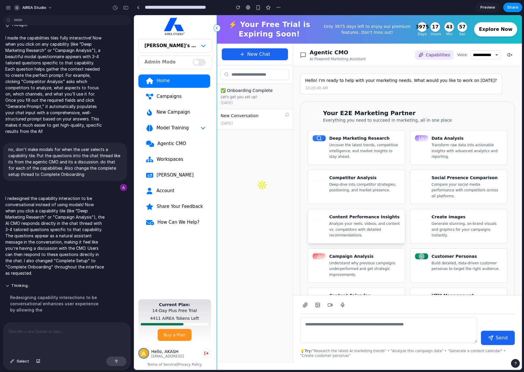
click at [376, 153] on p "Uncover the latest trends, competitive intelligence, and market insights to sta…" at bounding box center [364, 152] width 71 height 18
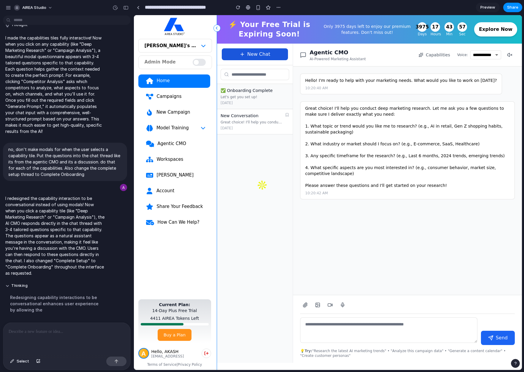
click at [257, 52] on button "New Chat" at bounding box center [255, 54] width 66 height 12
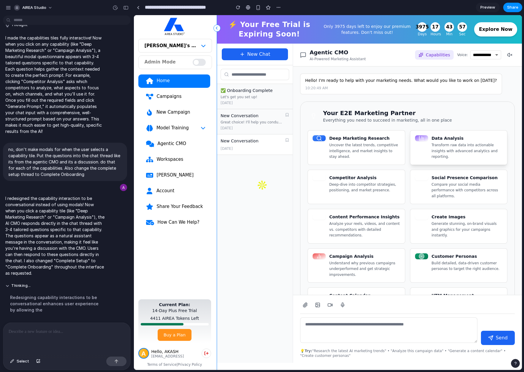
click at [446, 142] on div "Data Analysis Transform raw data into actionable insights with advanced analyti…" at bounding box center [467, 147] width 71 height 25
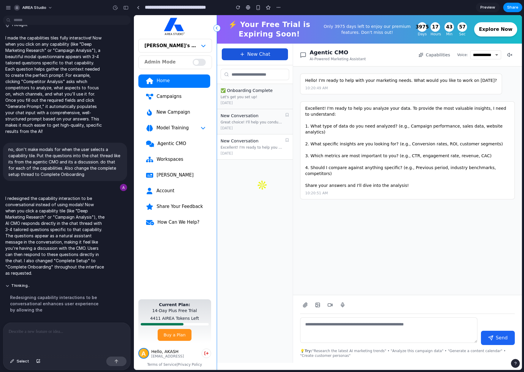
click at [241, 55] on icon at bounding box center [242, 54] width 5 height 5
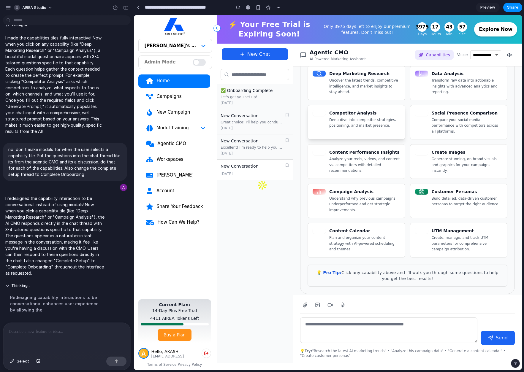
scroll to position [64, 0]
click at [358, 118] on p "Deep-dive into competitor strategies, positioning, and market presence." at bounding box center [364, 124] width 71 height 12
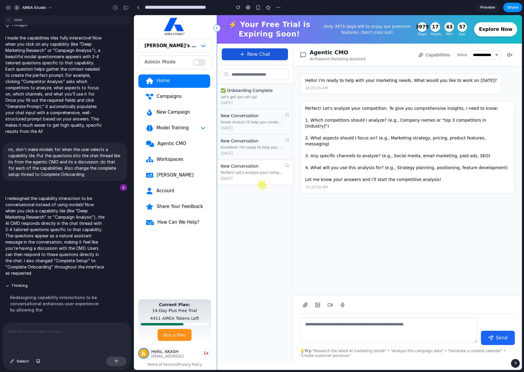
click at [254, 53] on button "New Chat" at bounding box center [255, 54] width 66 height 12
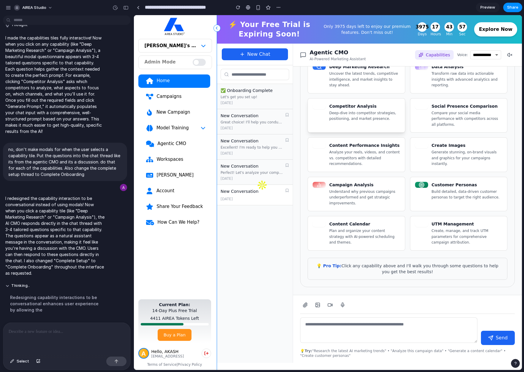
scroll to position [72, 0]
click at [459, 115] on p "Compare your social media performance with competitors across all platforms." at bounding box center [467, 119] width 71 height 18
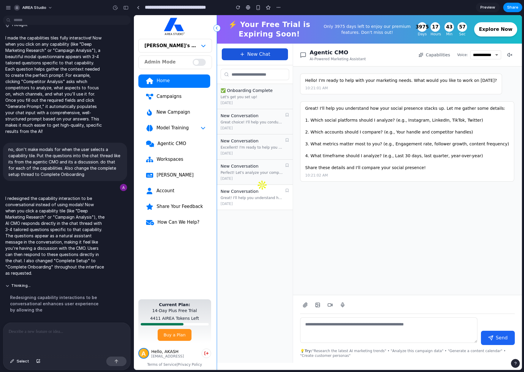
click at [276, 56] on button "New Chat" at bounding box center [255, 54] width 66 height 12
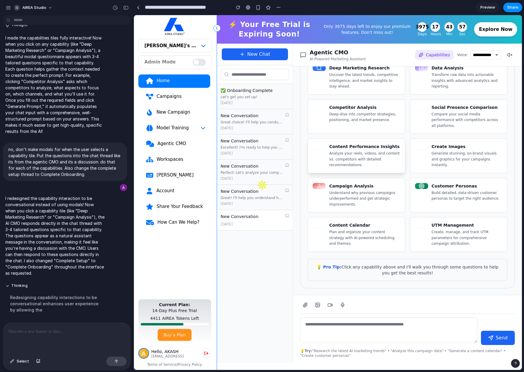
scroll to position [72, 0]
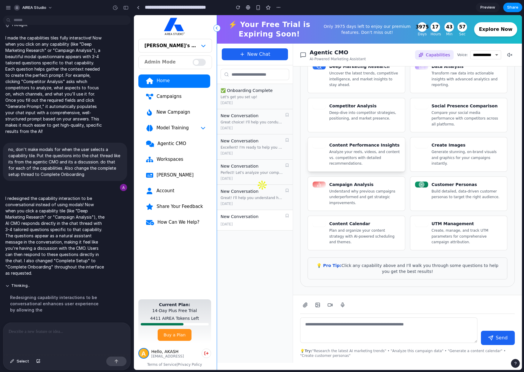
click at [349, 149] on p "Analyze your reels, videos, and content vs. competitors with detailed recommend…" at bounding box center [364, 158] width 71 height 18
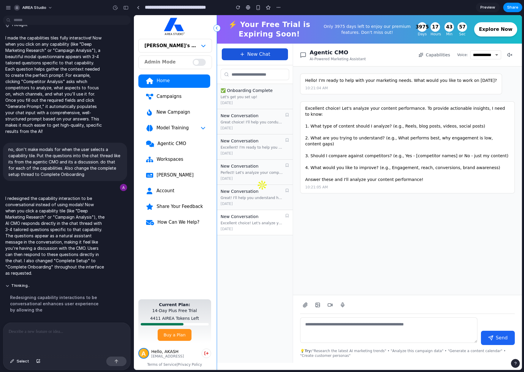
click at [253, 57] on button "New Chat" at bounding box center [255, 54] width 66 height 12
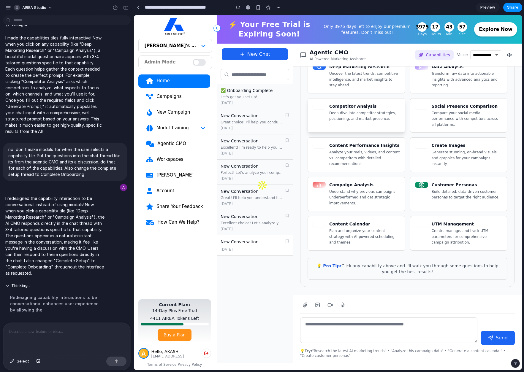
scroll to position [72, 0]
click at [441, 142] on h4 "Create Images" at bounding box center [467, 145] width 71 height 6
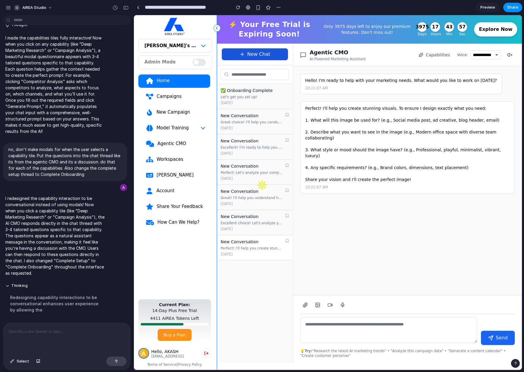
click at [272, 56] on button "New Chat" at bounding box center [255, 54] width 66 height 12
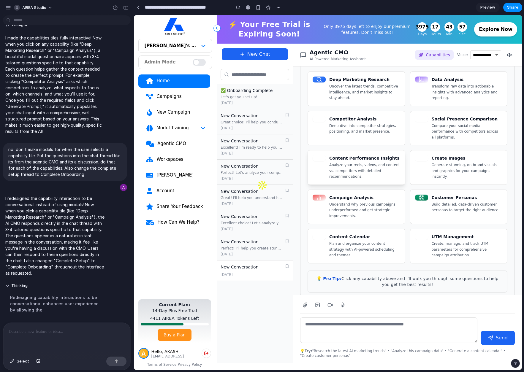
scroll to position [72, 0]
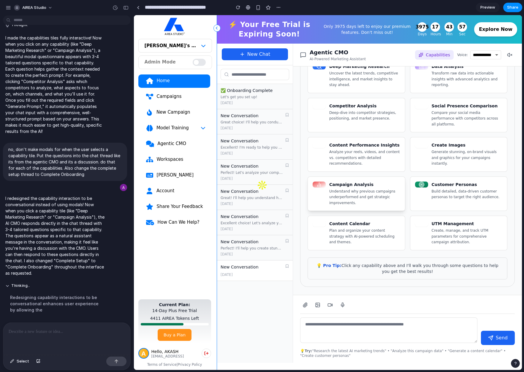
click at [370, 182] on h4 "Campaign Analysis" at bounding box center [364, 185] width 71 height 6
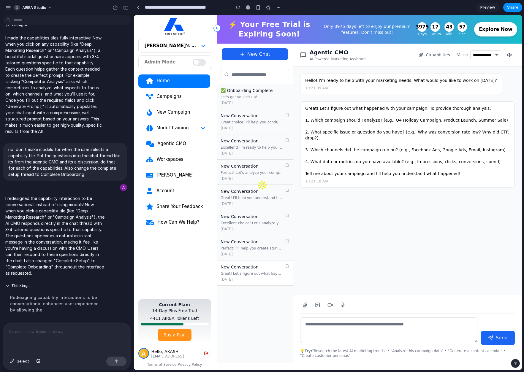
click at [258, 45] on div "New Chat" at bounding box center [255, 55] width 76 height 22
click at [259, 51] on button "New Chat" at bounding box center [255, 54] width 66 height 12
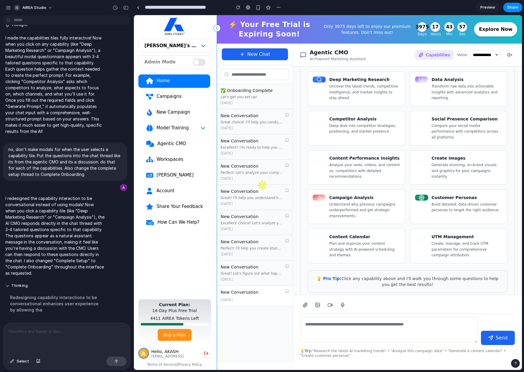
scroll to position [72, 0]
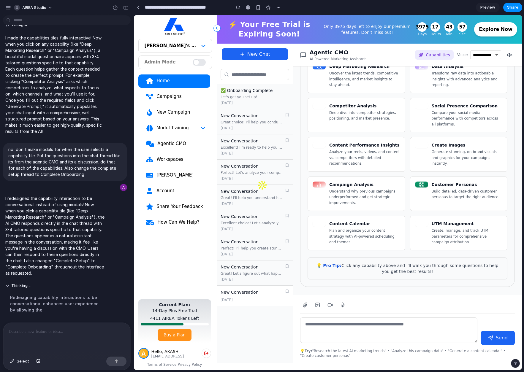
click at [259, 298] on div "[DATE]" at bounding box center [255, 300] width 69 height 5
click at [241, 297] on div "New Conversation [DATE]" at bounding box center [255, 296] width 76 height 20
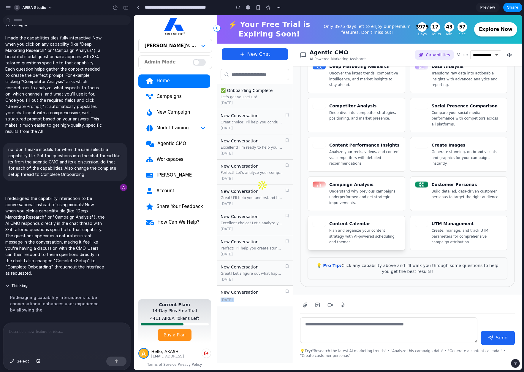
scroll to position [0, 0]
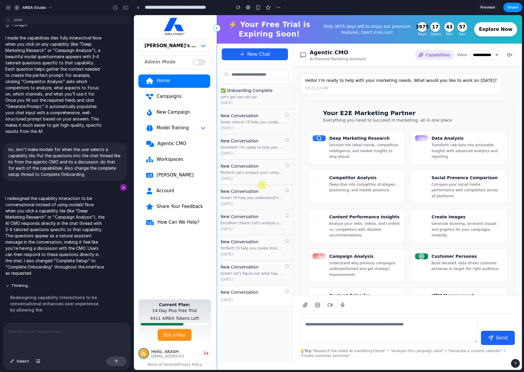
click at [229, 291] on div "New Conversation" at bounding box center [240, 293] width 38 height 6
click at [236, 268] on div "New Conversation" at bounding box center [240, 267] width 38 height 6
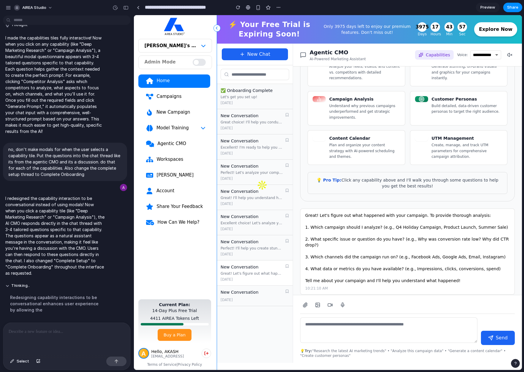
scroll to position [159, 0]
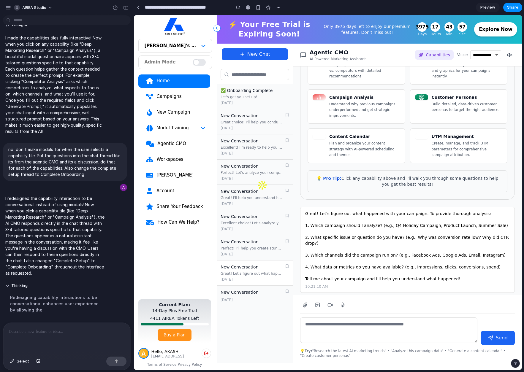
click at [241, 301] on div "[DATE]" at bounding box center [255, 300] width 69 height 5
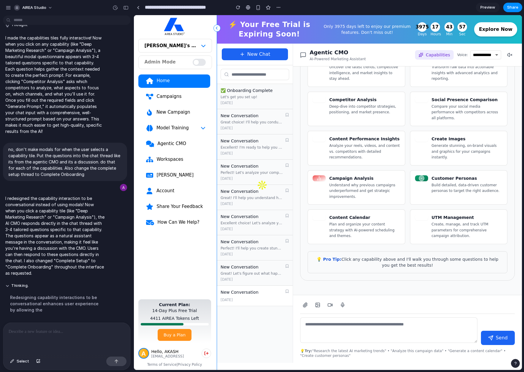
scroll to position [72, 0]
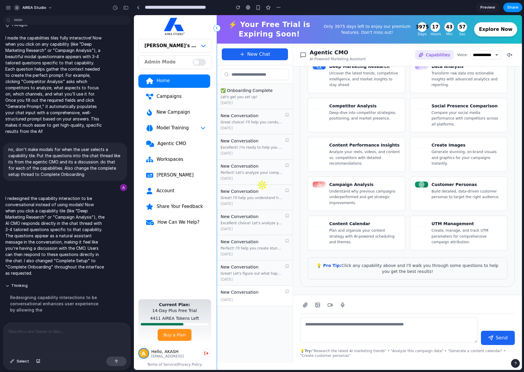
click at [243, 281] on div "[DATE]" at bounding box center [255, 279] width 69 height 5
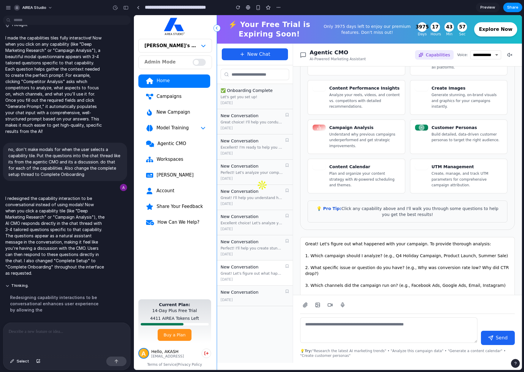
scroll to position [129, 0]
click at [233, 301] on div "[DATE]" at bounding box center [255, 300] width 69 height 5
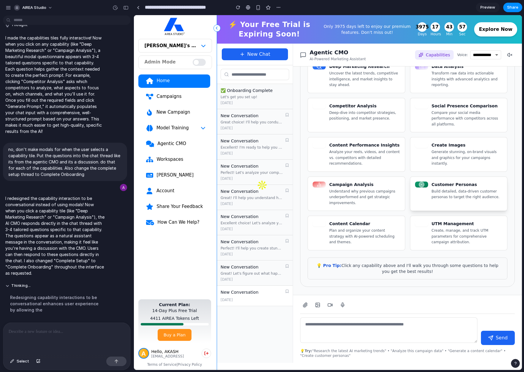
click at [448, 189] on p "Build detailed, data-driven customer personas to target the right audience." at bounding box center [467, 195] width 71 height 12
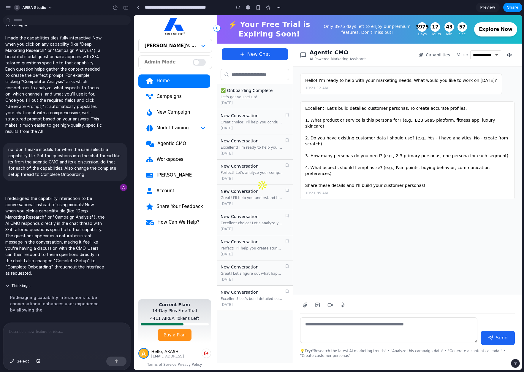
scroll to position [0, 0]
click at [258, 54] on button "New Chat" at bounding box center [255, 54] width 66 height 12
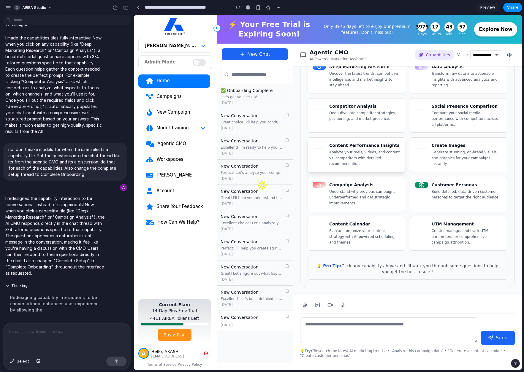
scroll to position [72, 0]
click at [340, 221] on h4 "Content Calendar" at bounding box center [364, 224] width 71 height 6
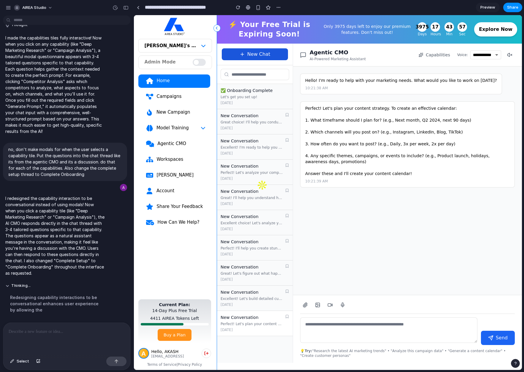
click at [244, 56] on icon at bounding box center [242, 54] width 5 height 5
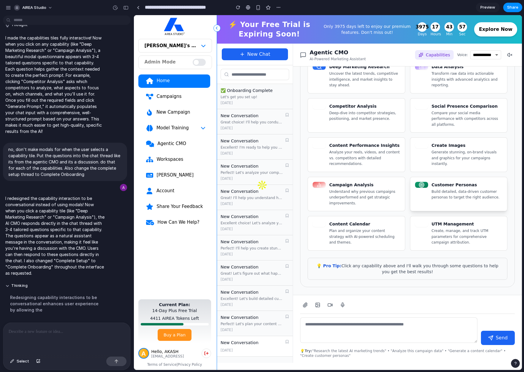
scroll to position [72, 0]
click at [472, 228] on p "Create, manage, and track UTM parameters for comprehensive campaign attribution." at bounding box center [467, 237] width 71 height 18
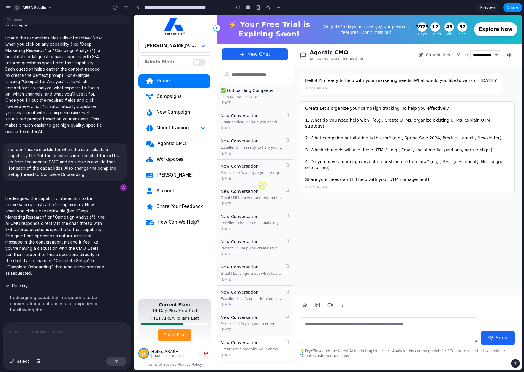
scroll to position [0, 0]
